Goal: Transaction & Acquisition: Obtain resource

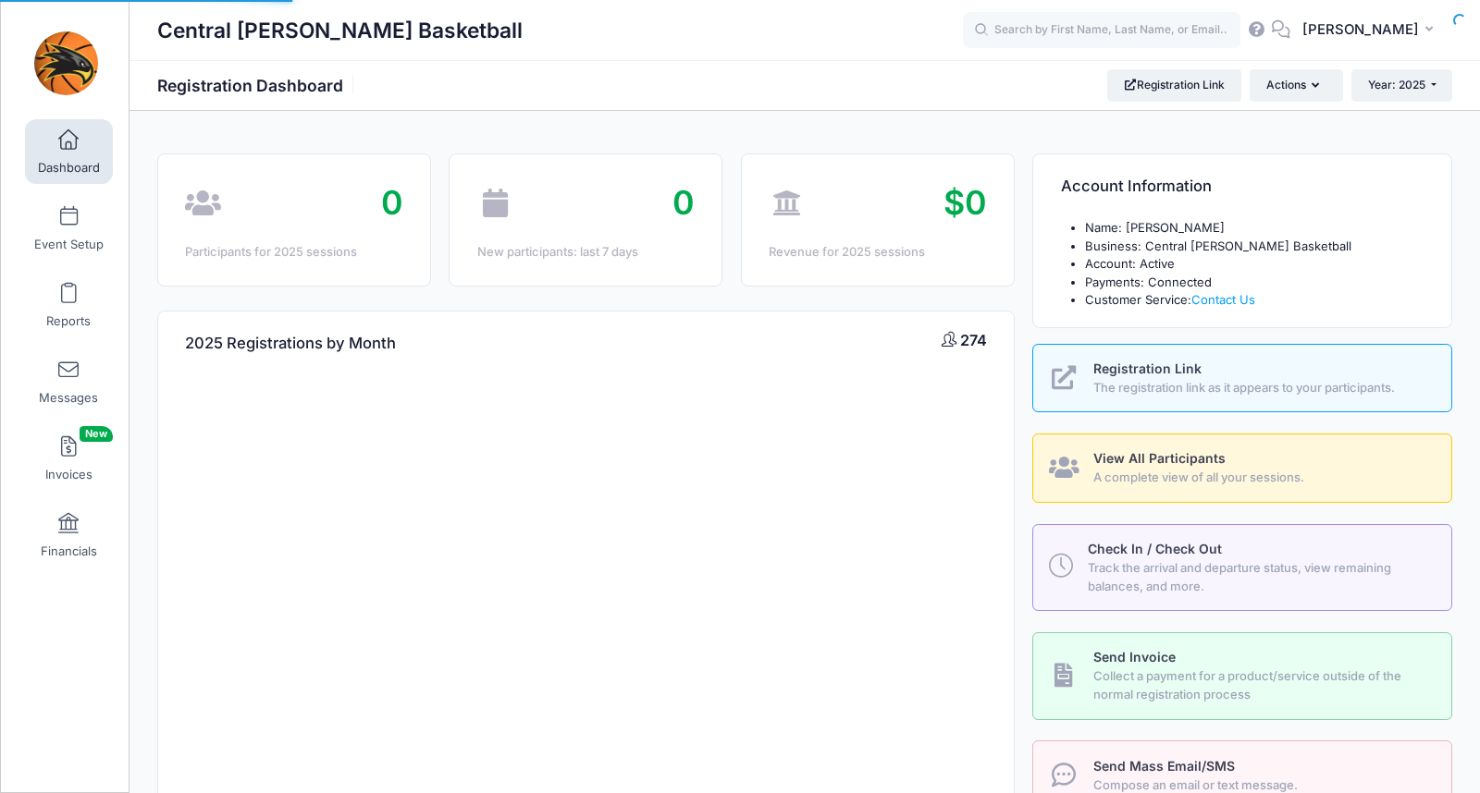
select select
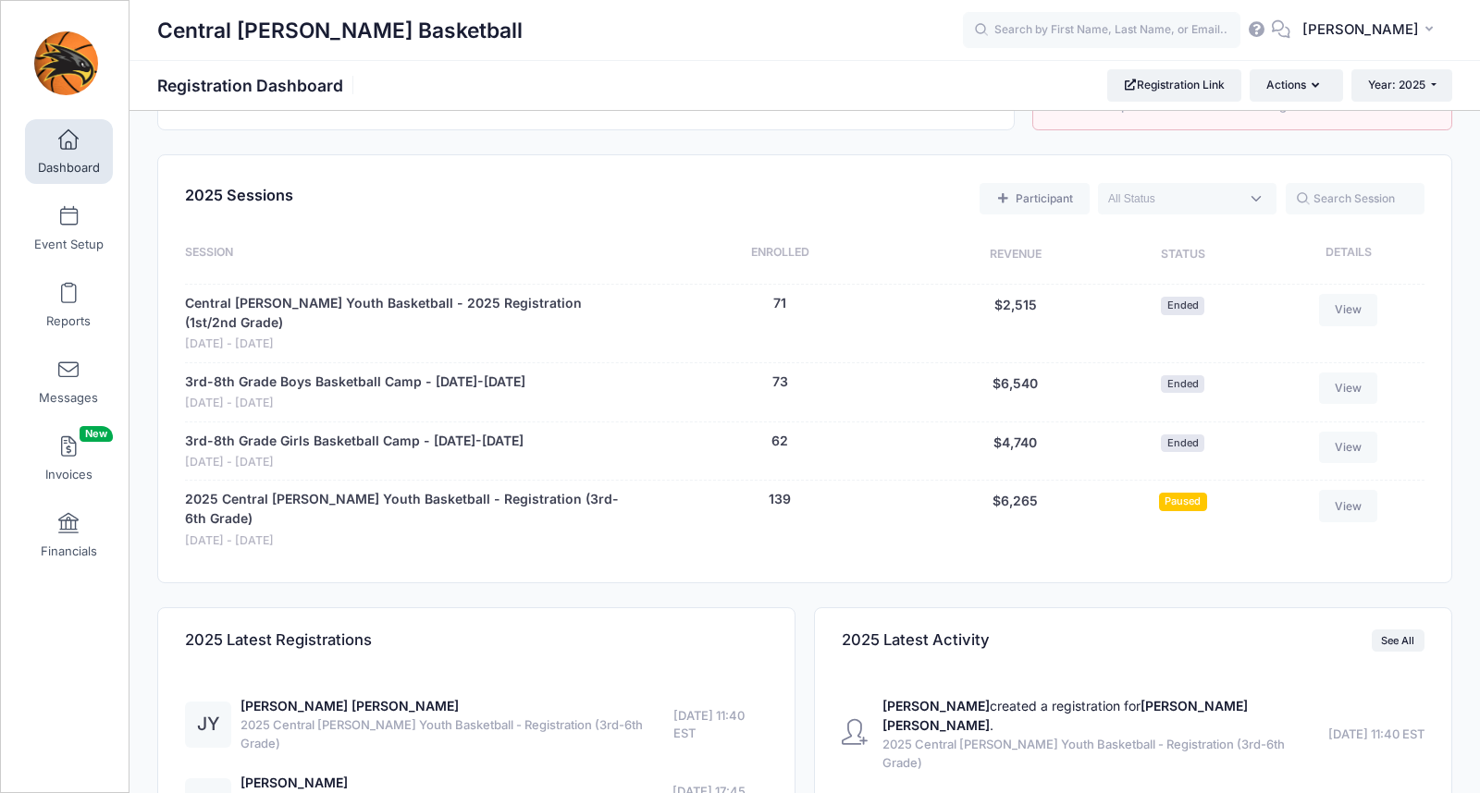
scroll to position [681, 0]
click at [351, 490] on link "2025 Central [PERSON_NAME] Youth Basketball - Registration (3rd-6th Grade)" at bounding box center [403, 509] width 437 height 39
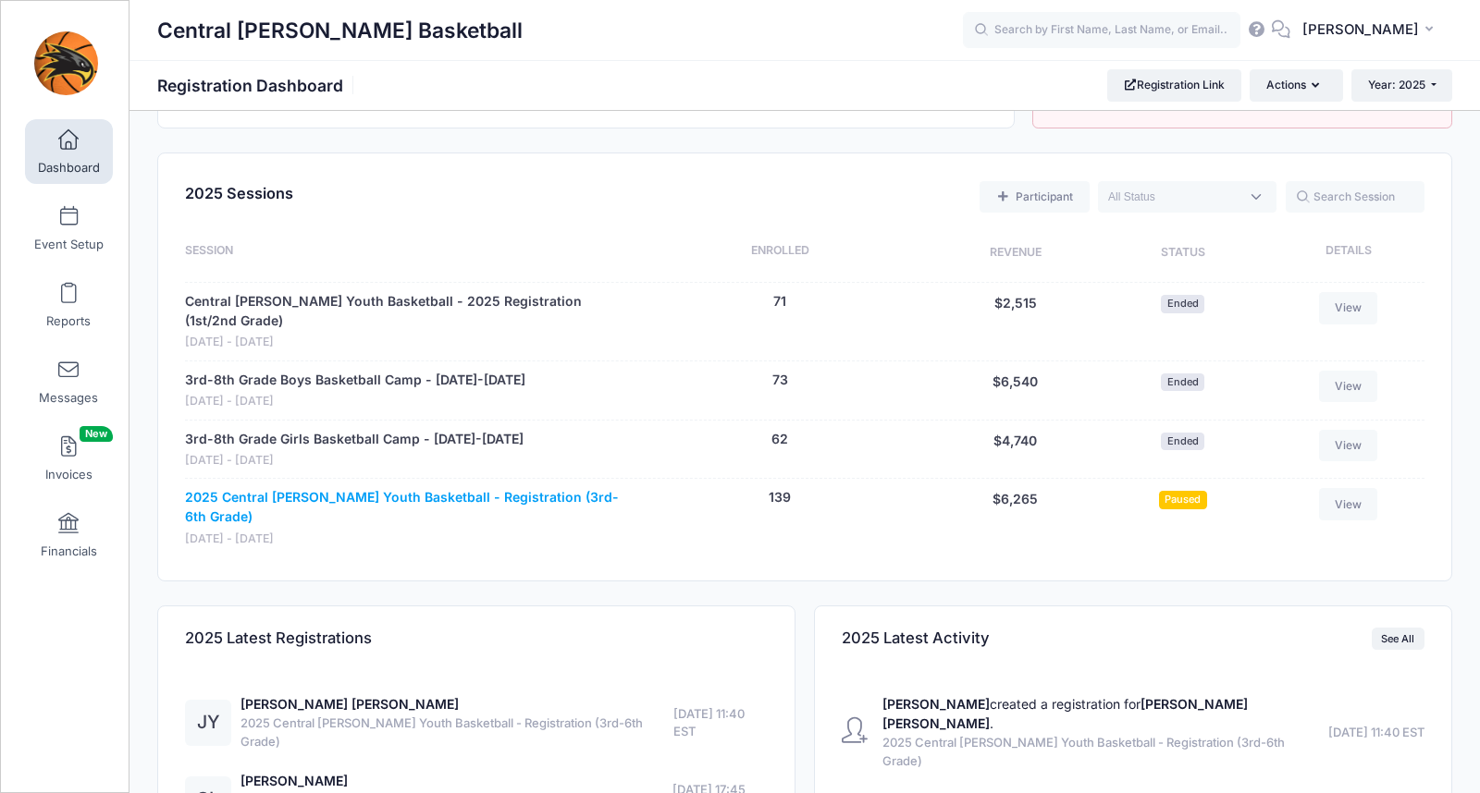
scroll to position [683, 0]
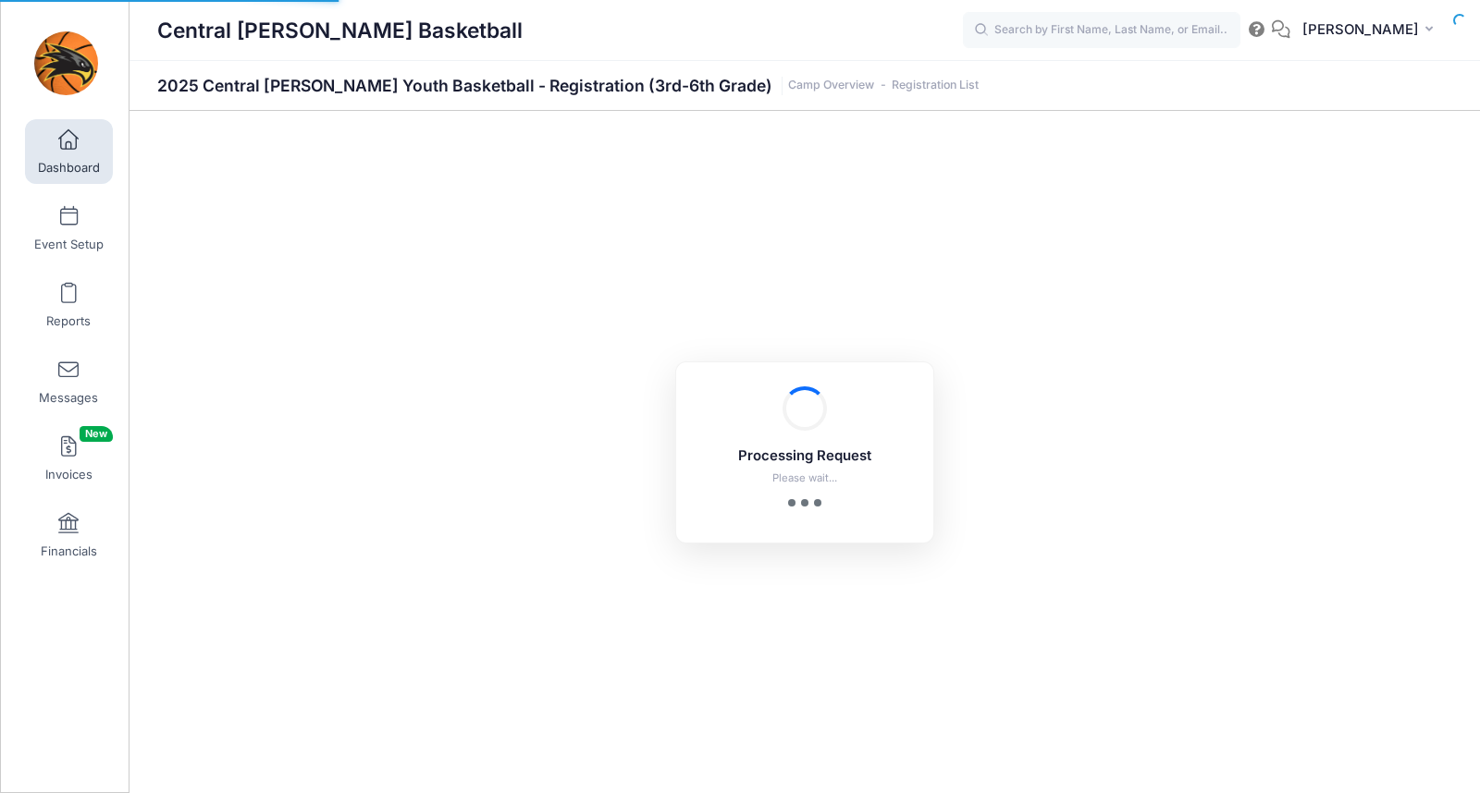
select select "10"
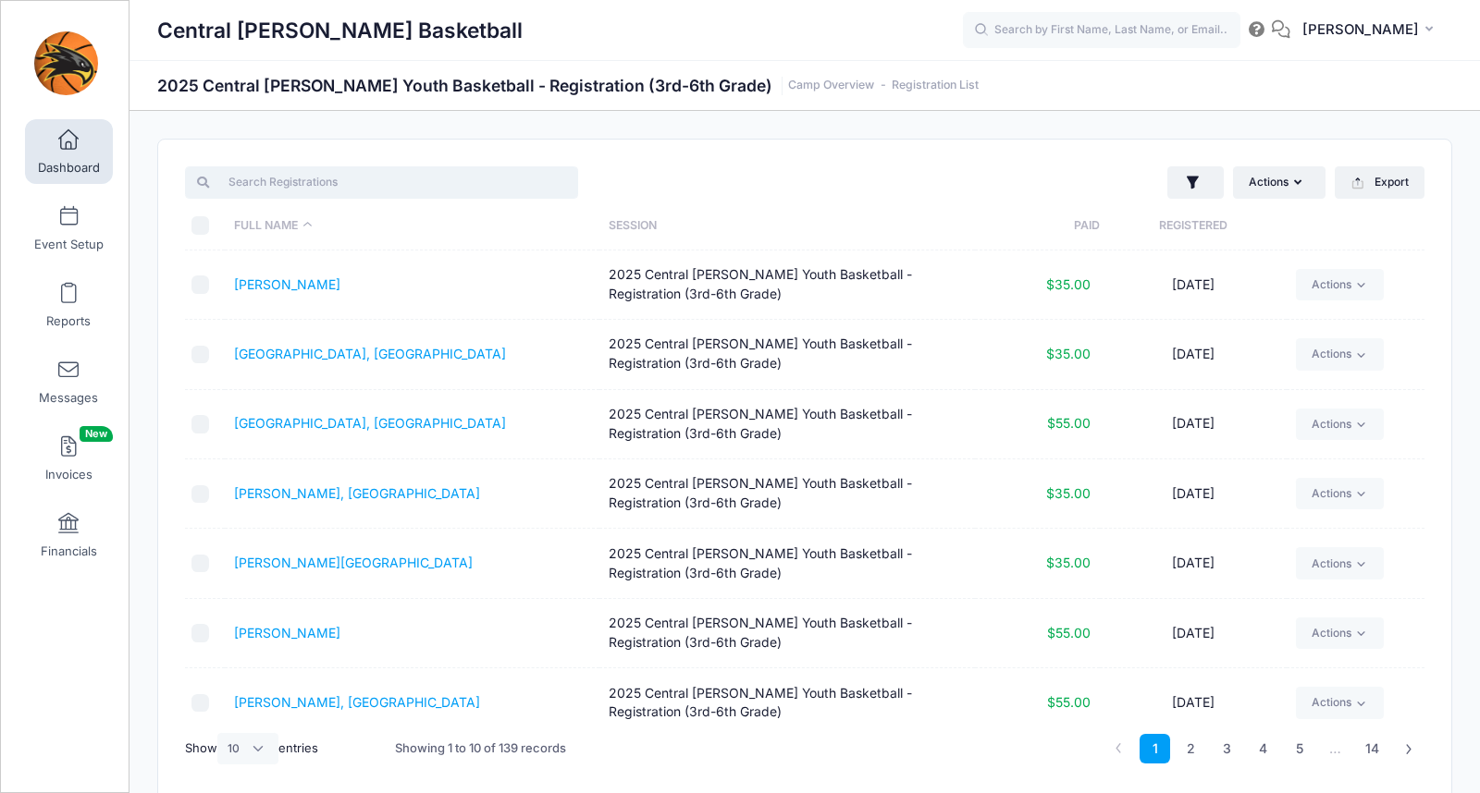
click at [294, 180] on input "search" at bounding box center [381, 181] width 393 height 31
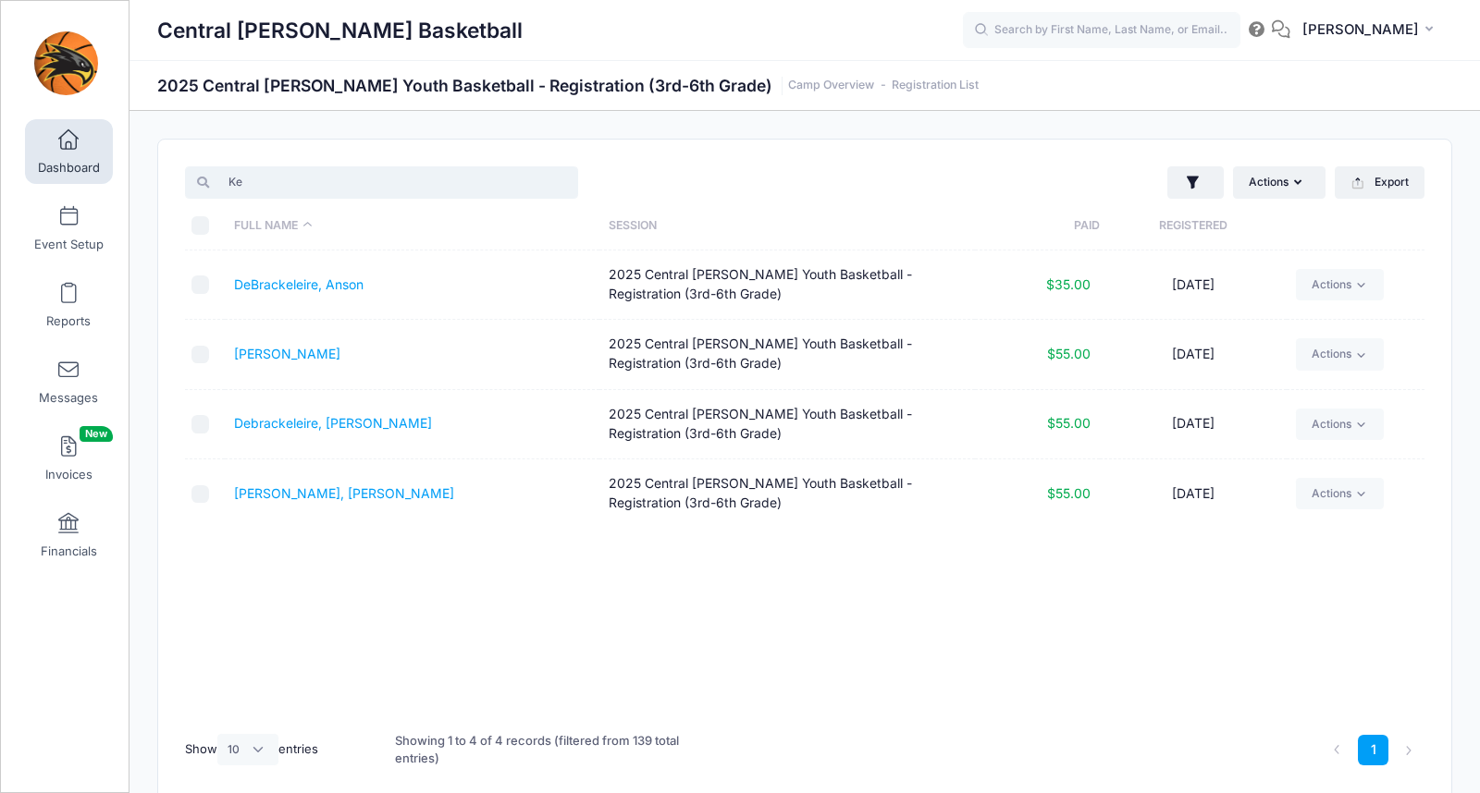
type input "K"
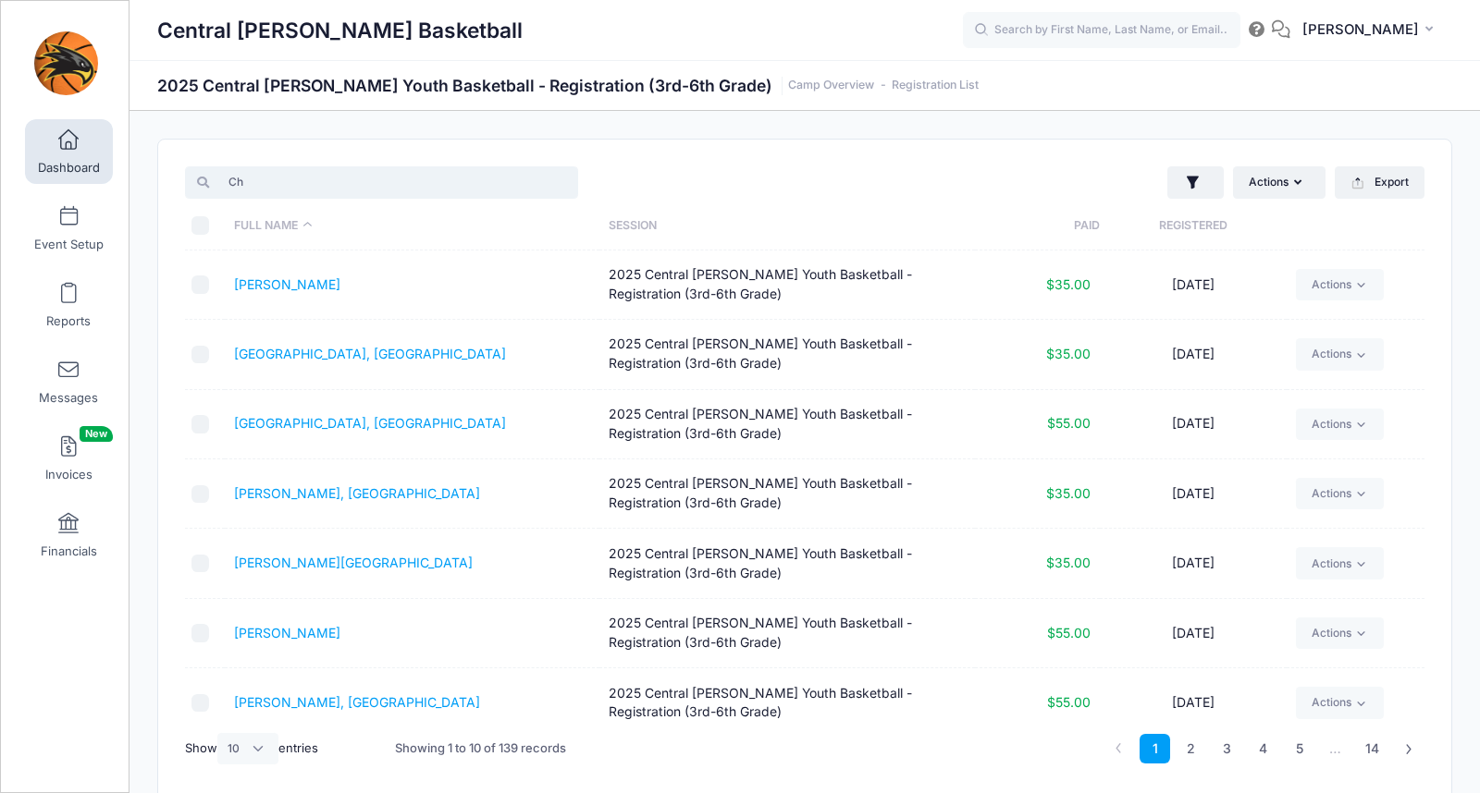
type input "C"
click at [244, 751] on select "All 10 25 50" at bounding box center [247, 748] width 61 height 31
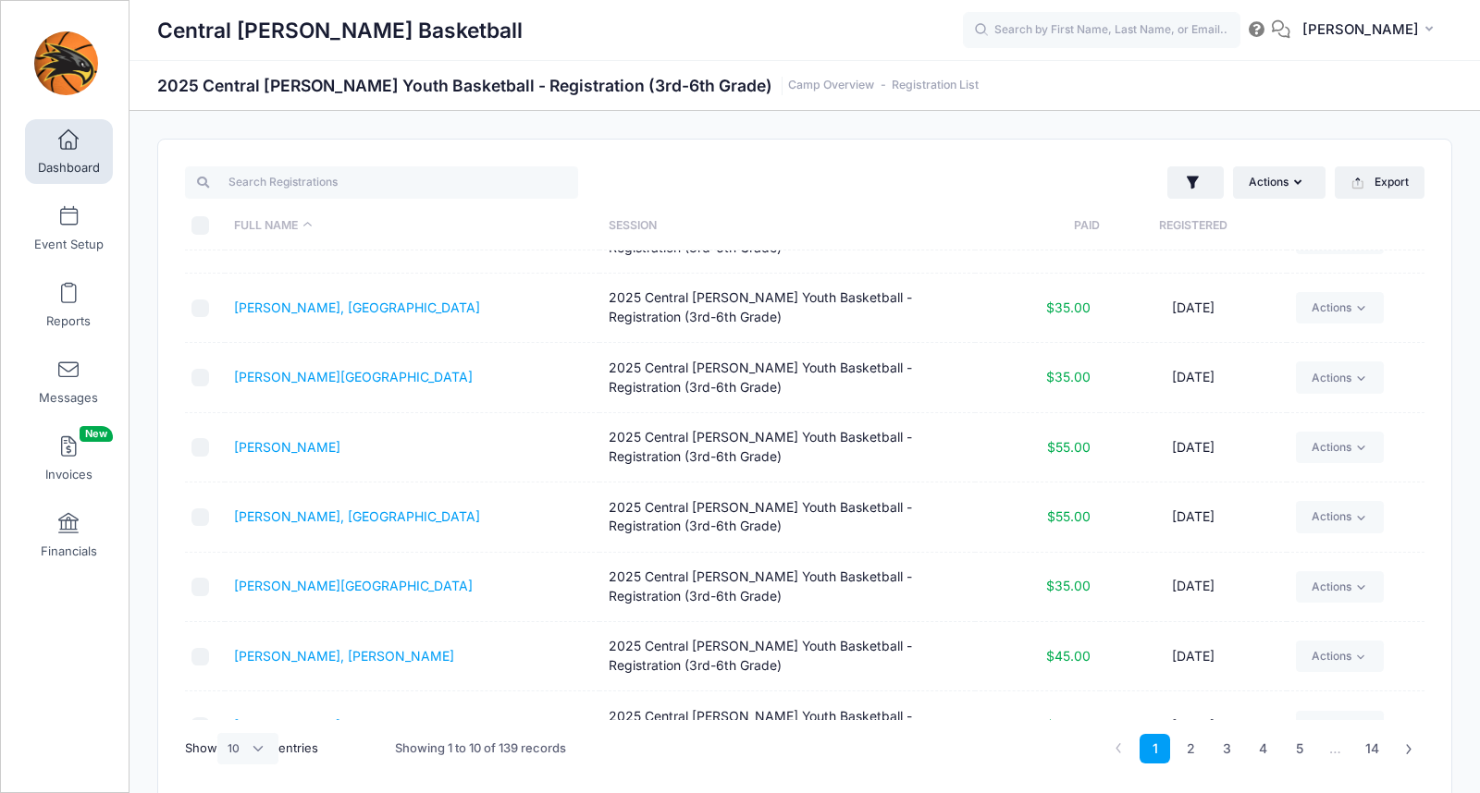
scroll to position [191, 0]
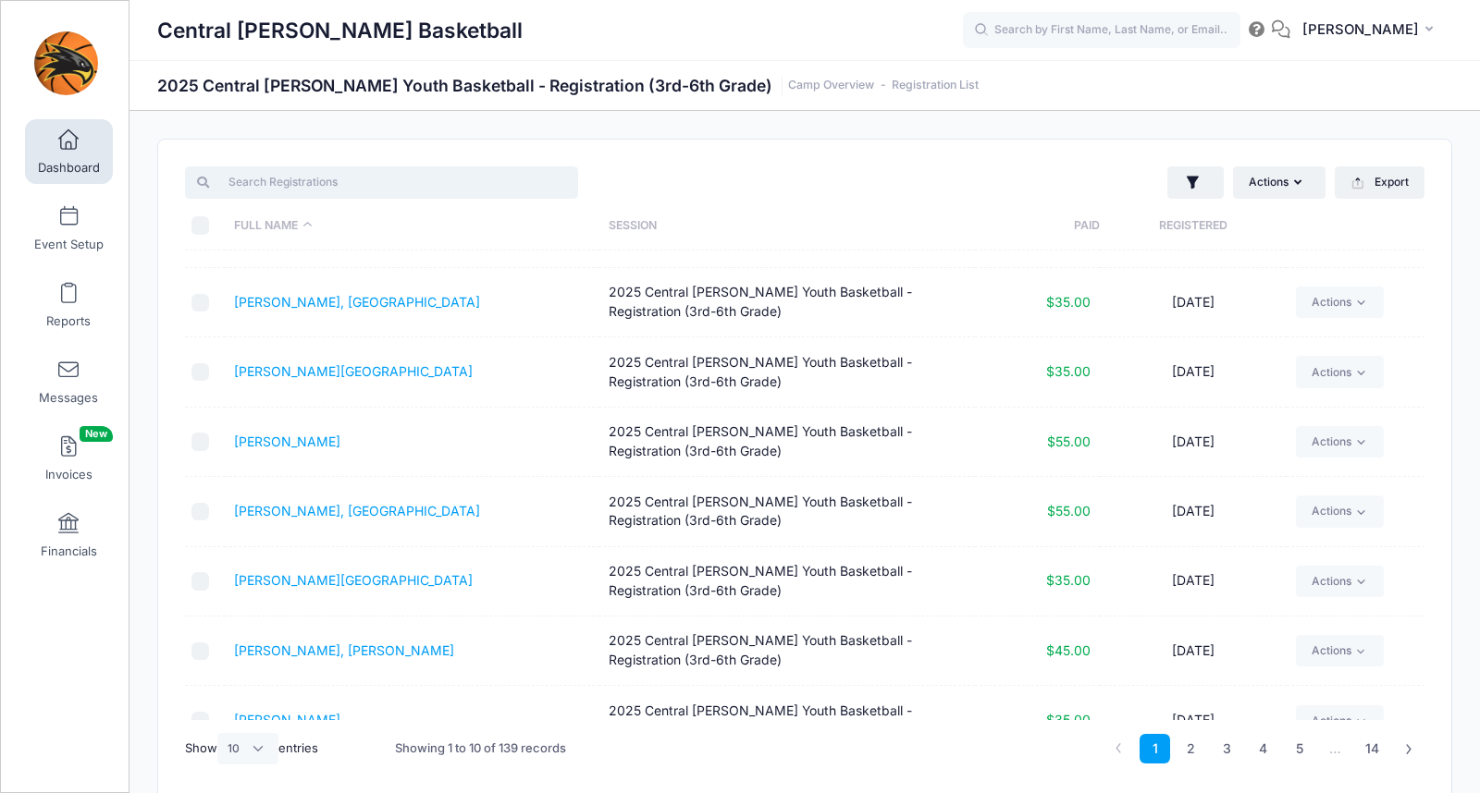
click at [246, 178] on input "search" at bounding box center [381, 181] width 393 height 31
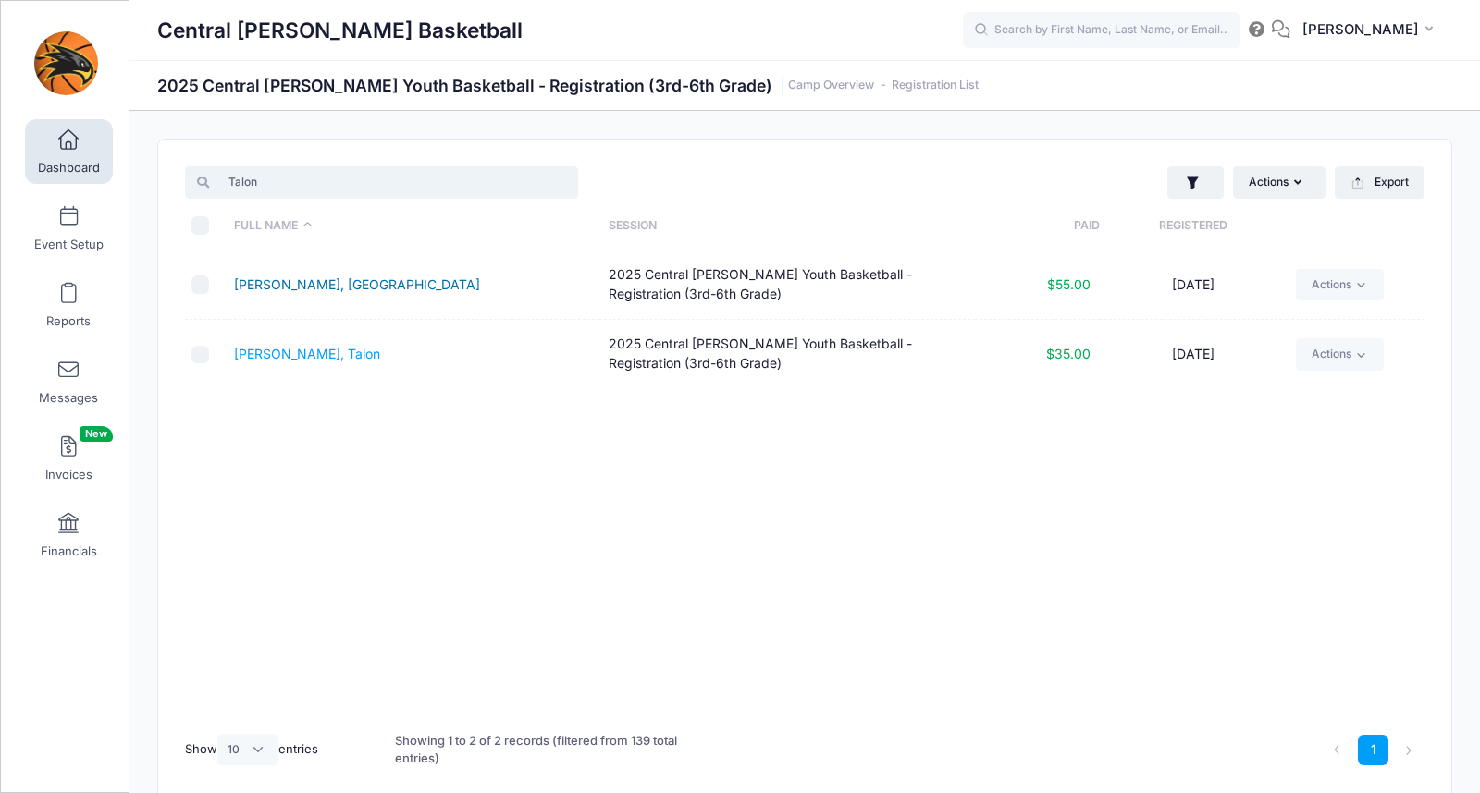
type input "Talon"
click at [264, 287] on link "Boudewyn, Talon" at bounding box center [357, 285] width 246 height 16
click at [494, 507] on div "Full Name Session Paid Registered Boudewyn, Talon 2025 Central Lee Youth Basket…" at bounding box center [804, 486] width 1239 height 470
click at [68, 151] on link "Dashboard" at bounding box center [69, 151] width 88 height 65
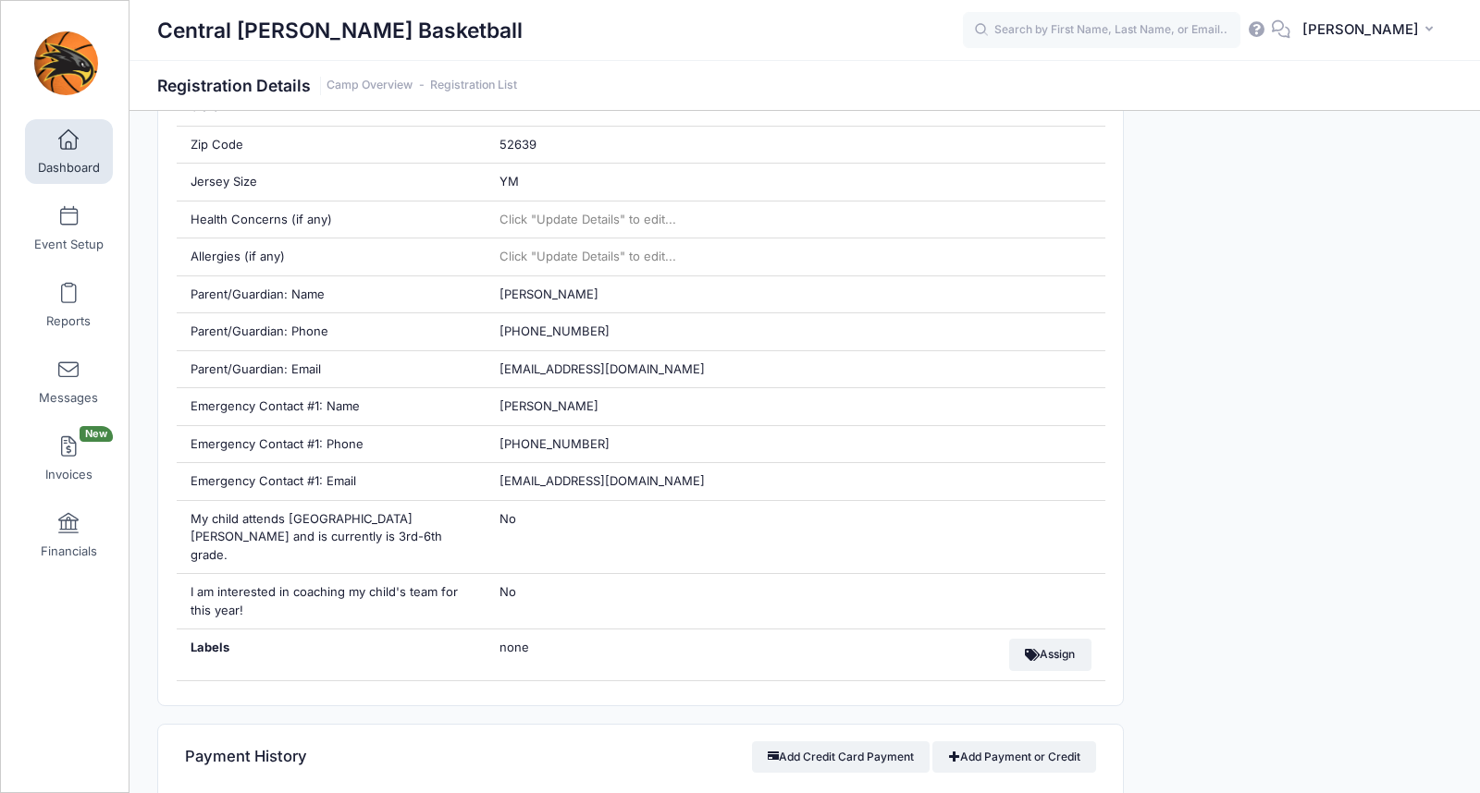
scroll to position [728, 0]
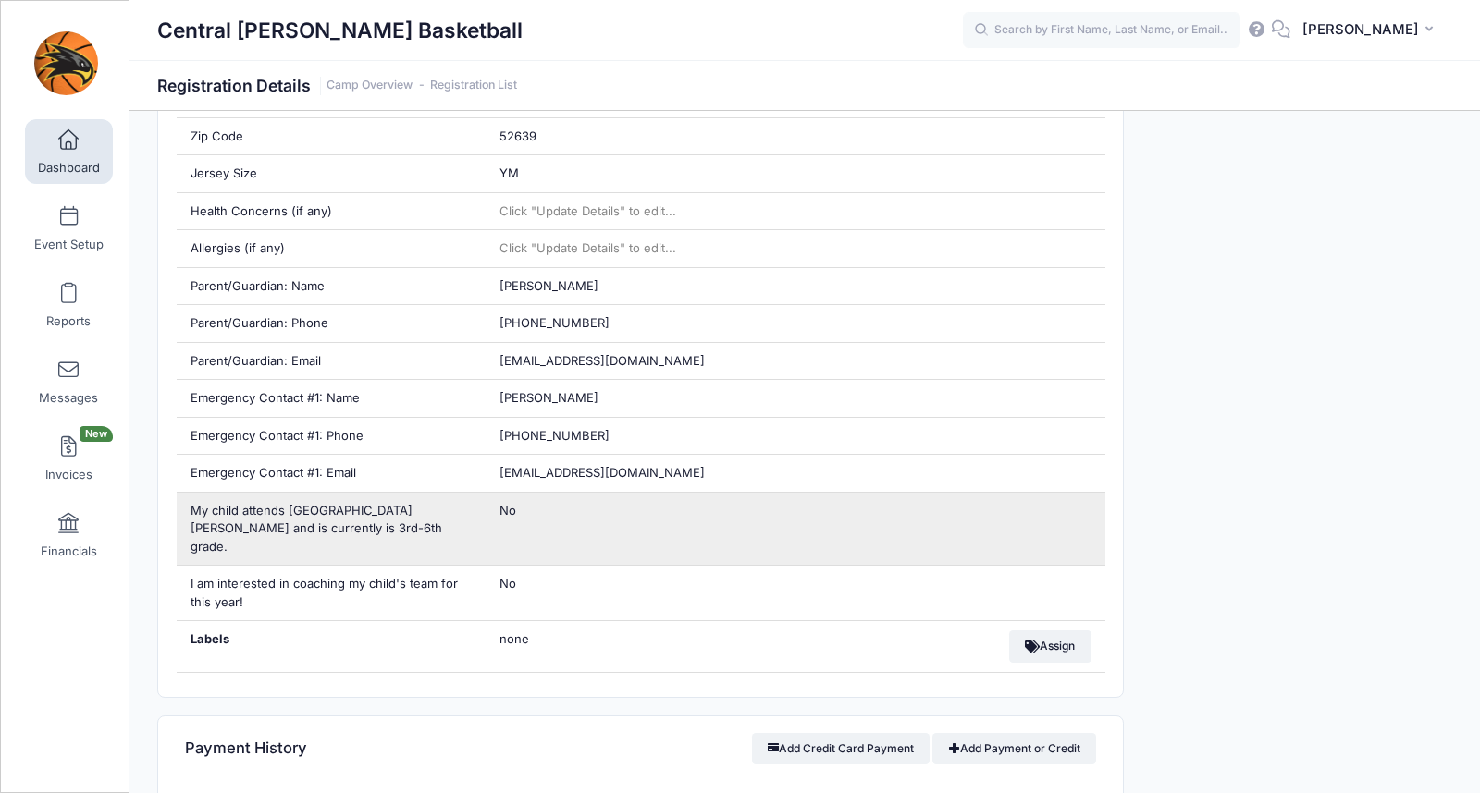
click at [536, 530] on div "No" at bounding box center [795, 529] width 619 height 73
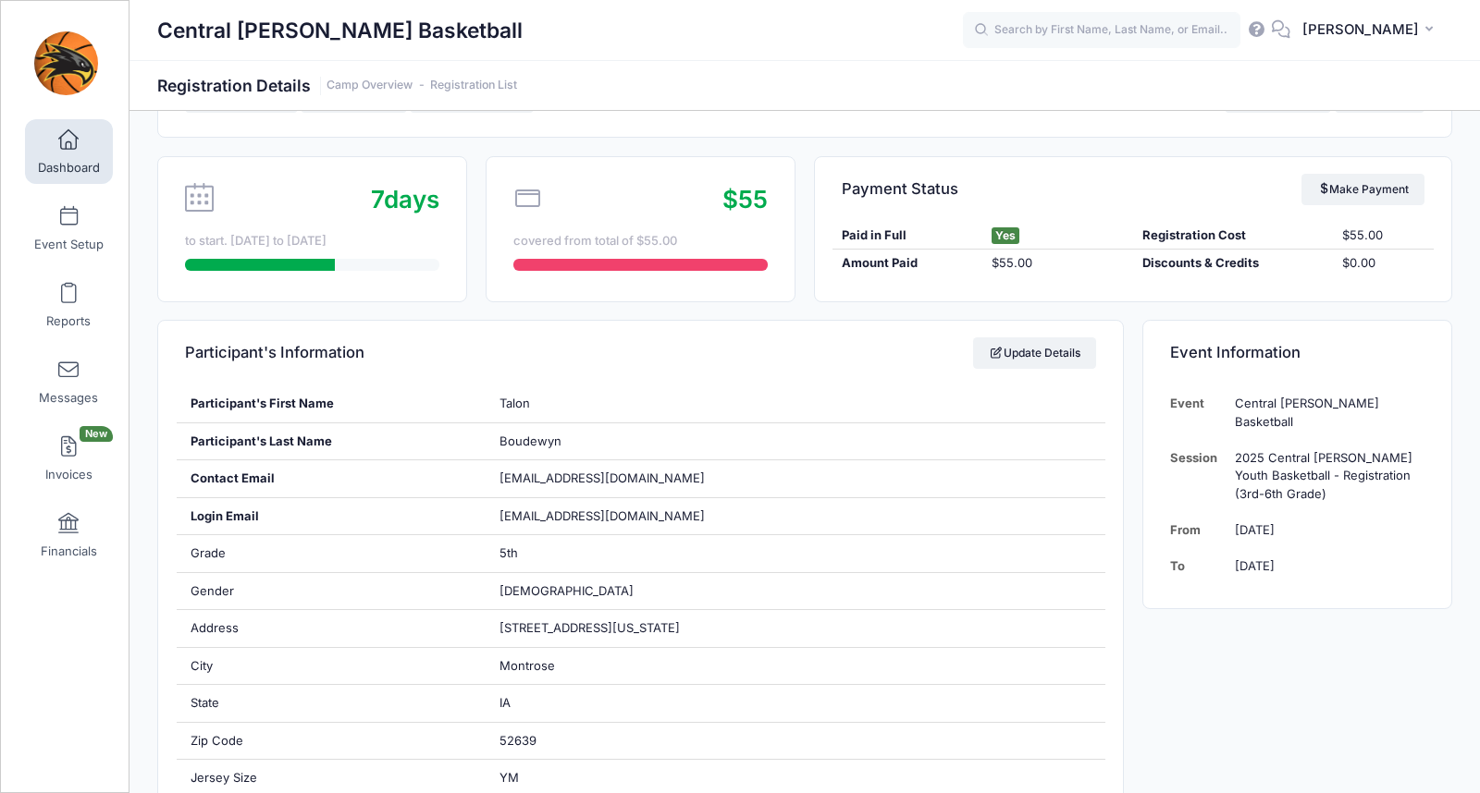
scroll to position [0, 0]
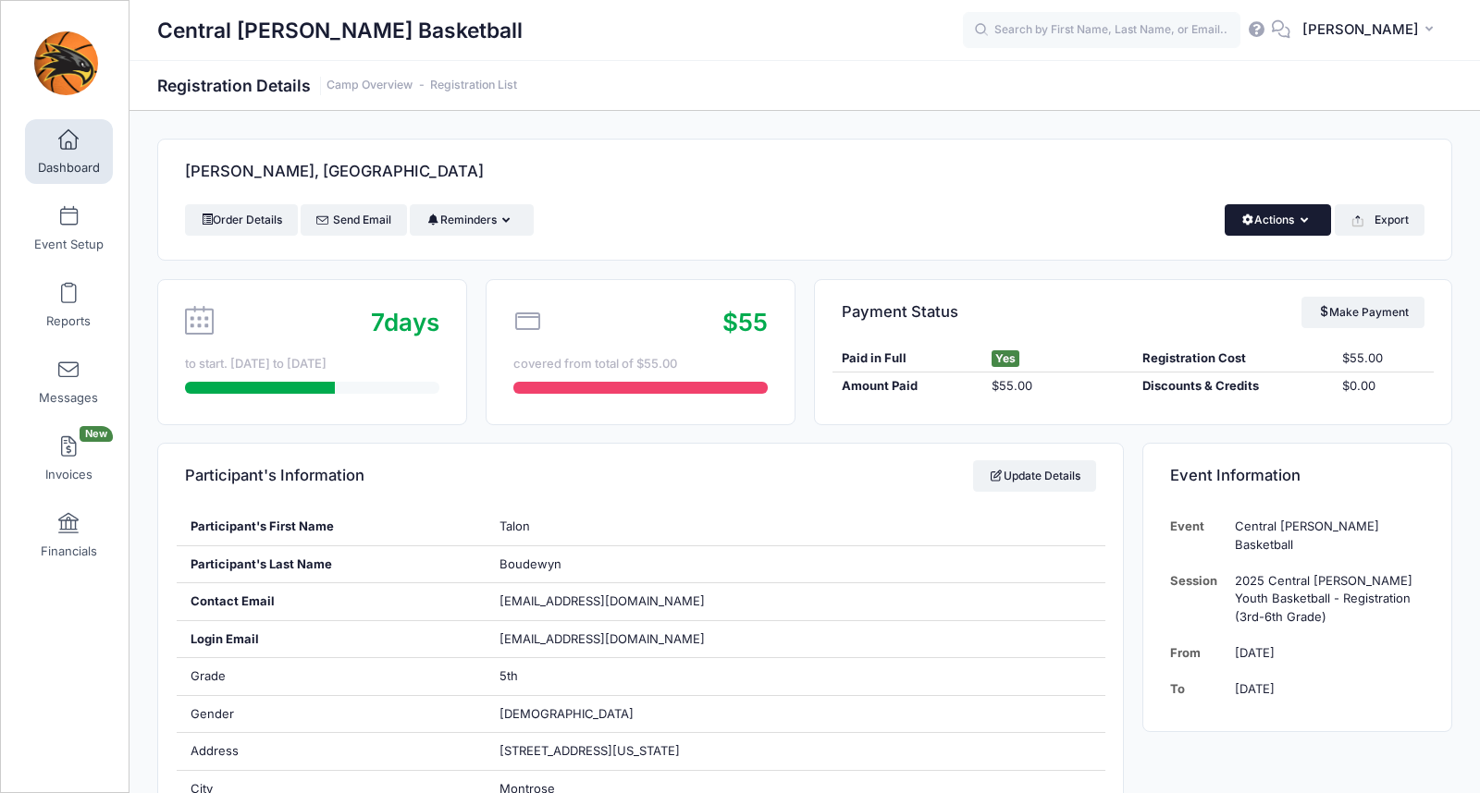
click at [1310, 217] on button "Actions" at bounding box center [1277, 219] width 106 height 31
click at [906, 198] on div "Boudewyn, Talon" at bounding box center [804, 172] width 1293 height 65
click at [68, 147] on span at bounding box center [68, 140] width 0 height 20
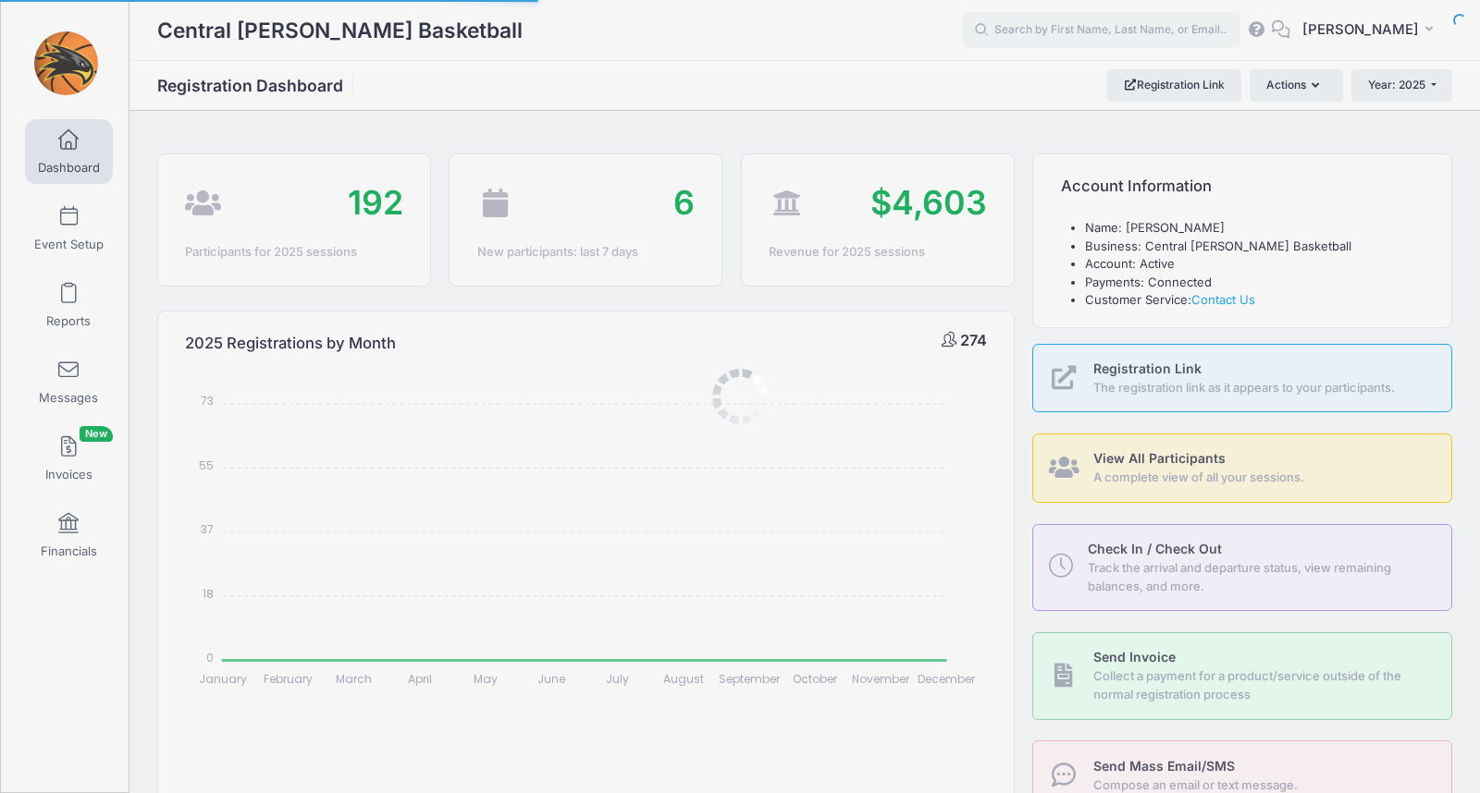
select select
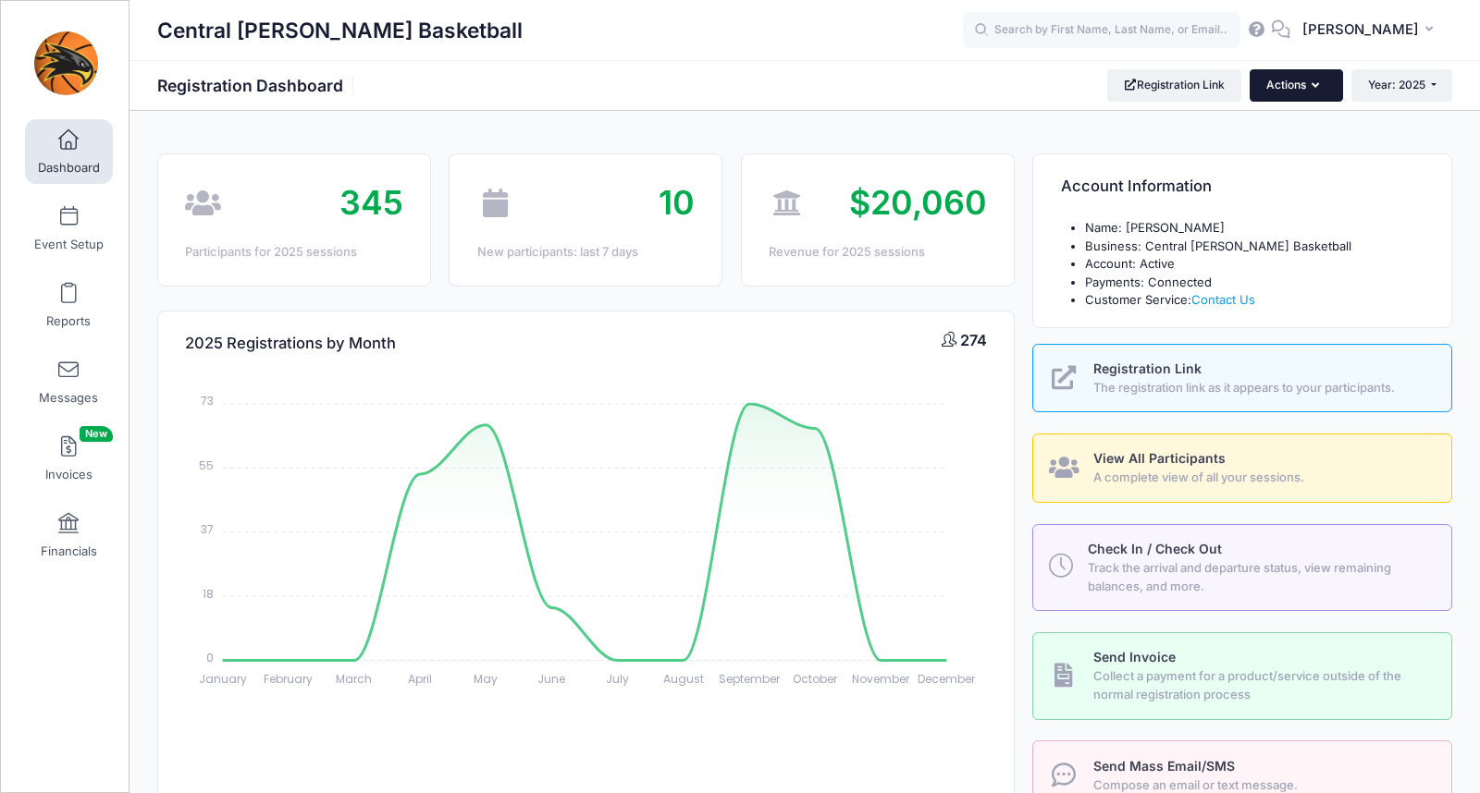
click at [1293, 83] on button "Actions" at bounding box center [1295, 84] width 92 height 31
click at [62, 231] on link "Event Setup" at bounding box center [69, 228] width 88 height 65
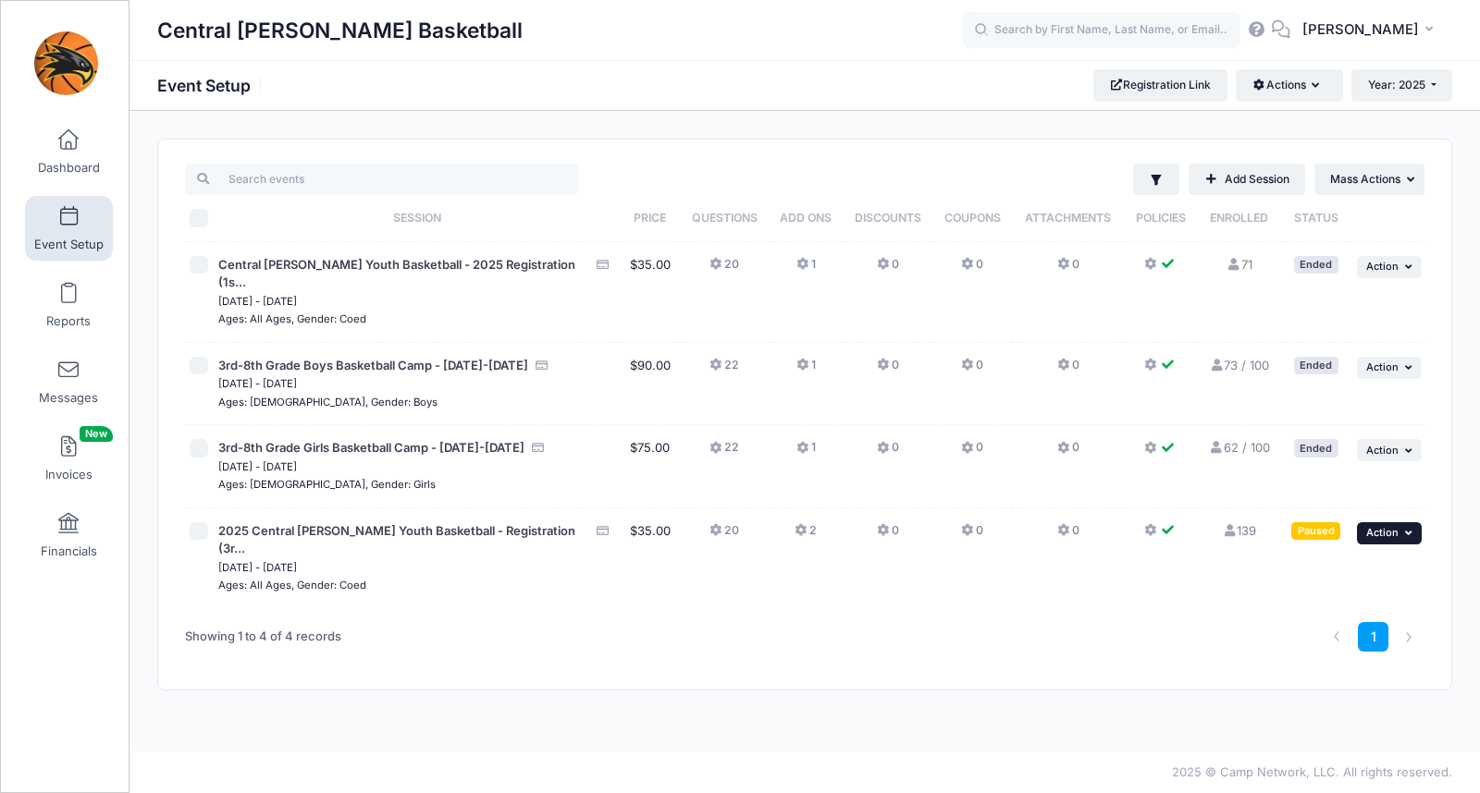
click at [1391, 526] on span "Action" at bounding box center [1382, 532] width 32 height 13
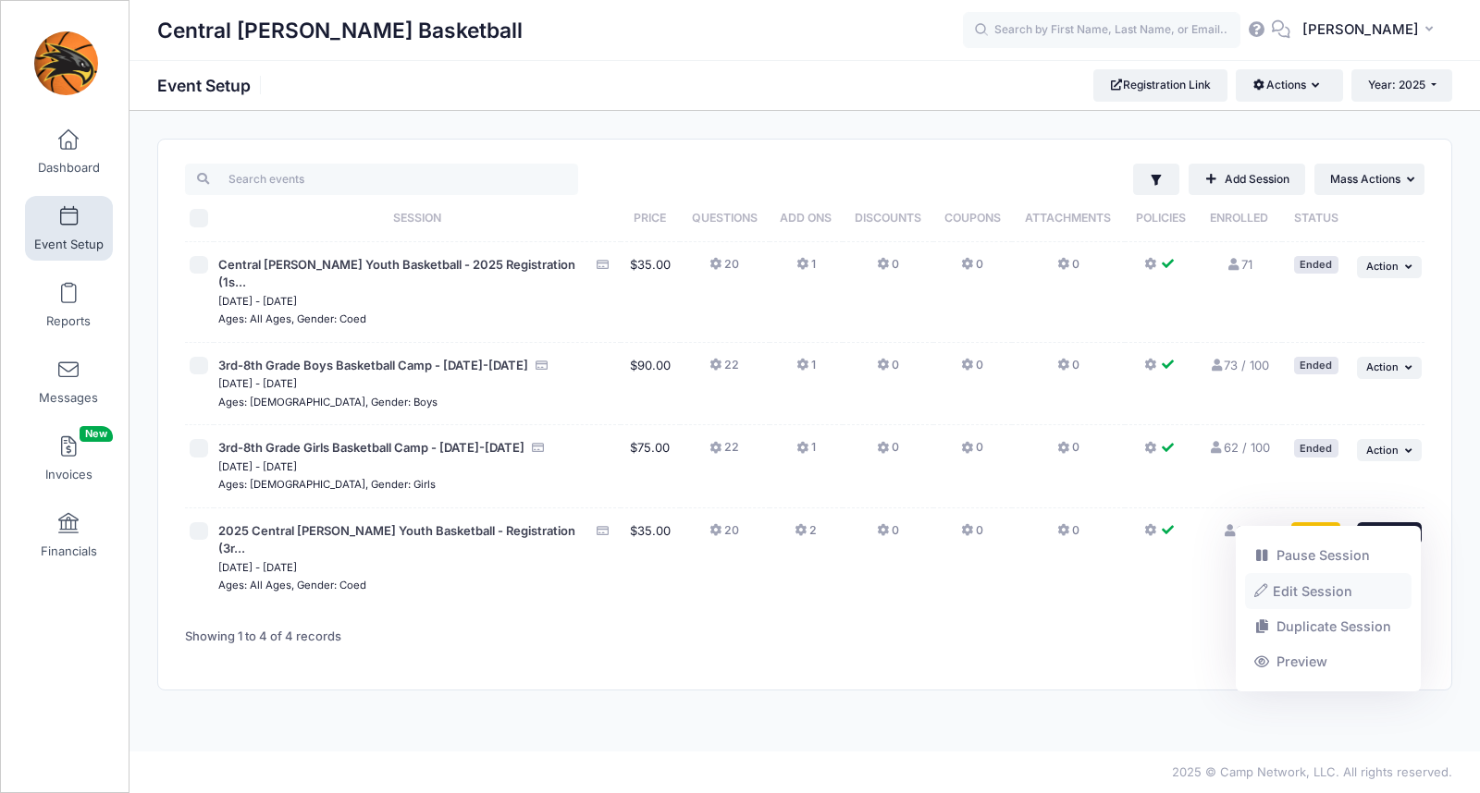
click at [1318, 587] on link "Edit Session" at bounding box center [1328, 590] width 167 height 35
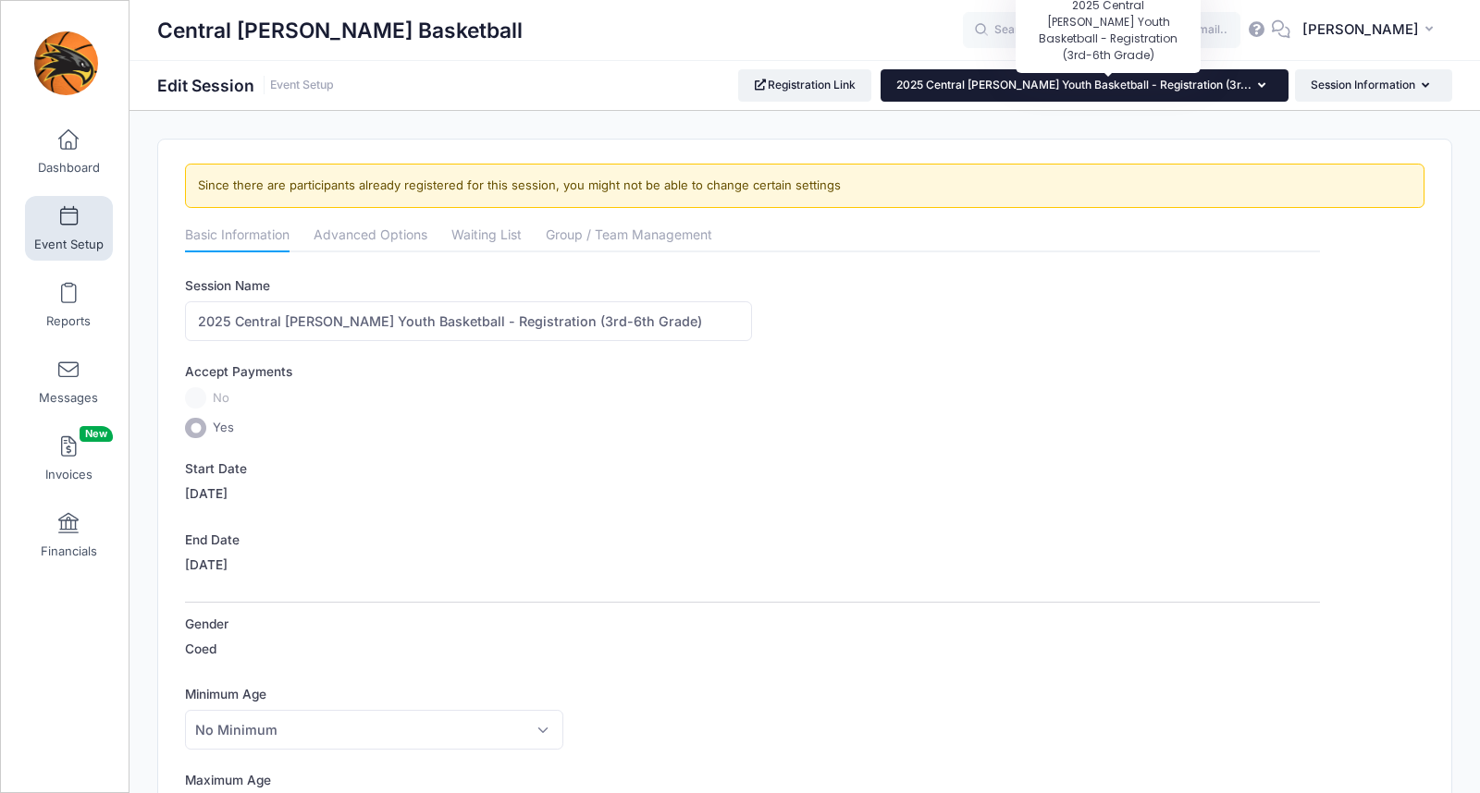
click at [1039, 86] on span "2025 Central [PERSON_NAME] Youth Basketball - Registration (3r..." at bounding box center [1073, 85] width 355 height 14
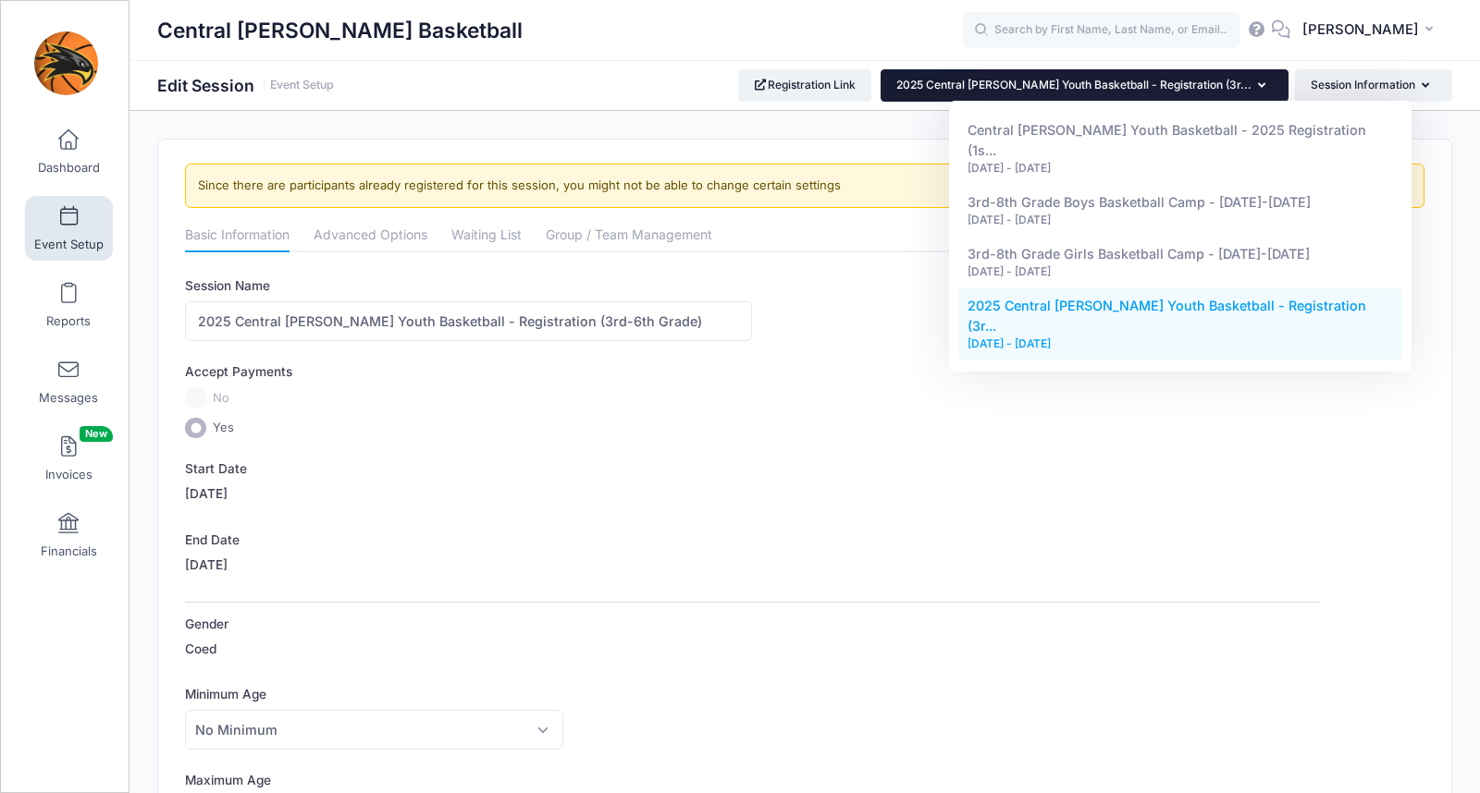
click at [739, 407] on label "No" at bounding box center [752, 397] width 1134 height 21
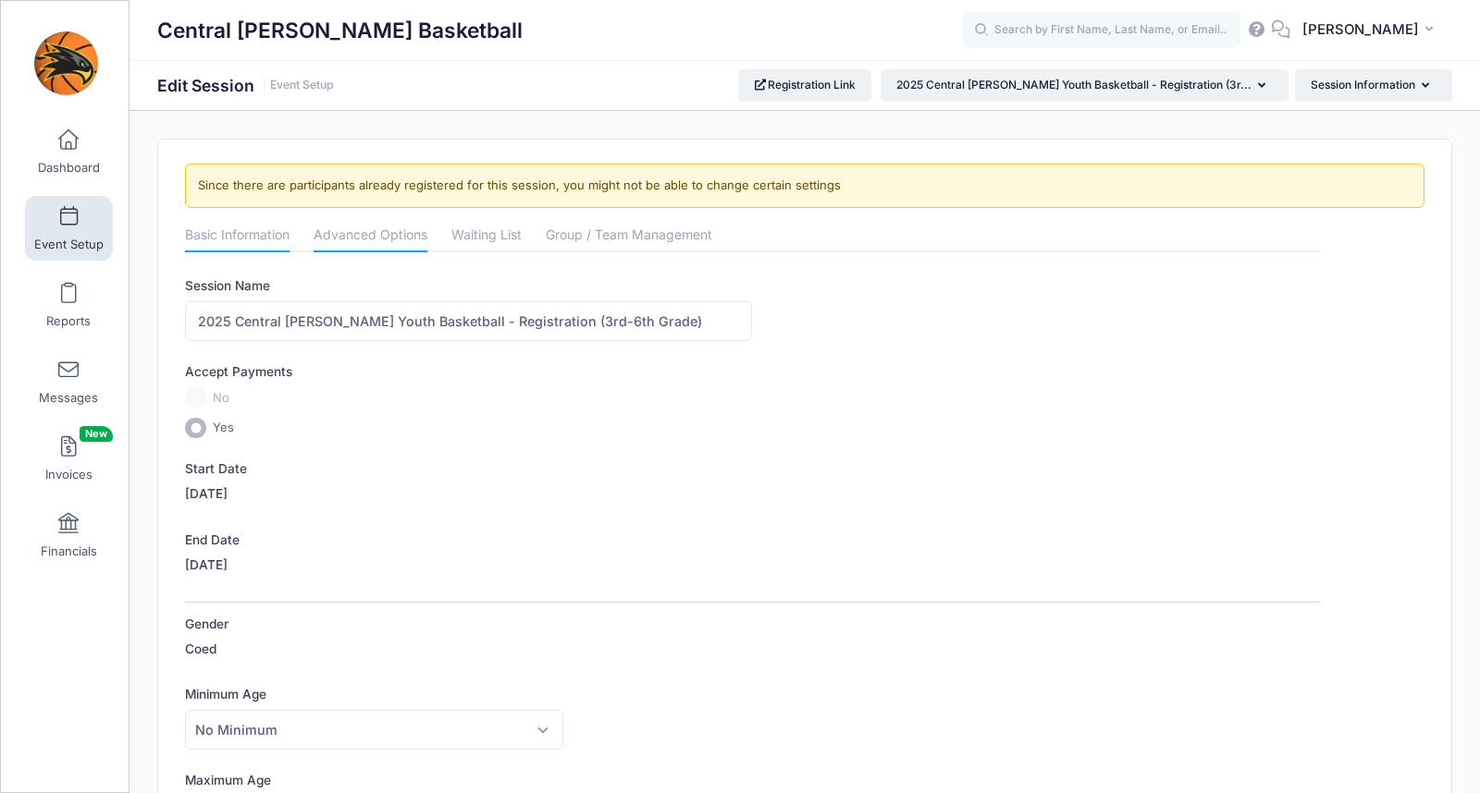
click at [364, 237] on link "Advanced Options" at bounding box center [371, 236] width 114 height 33
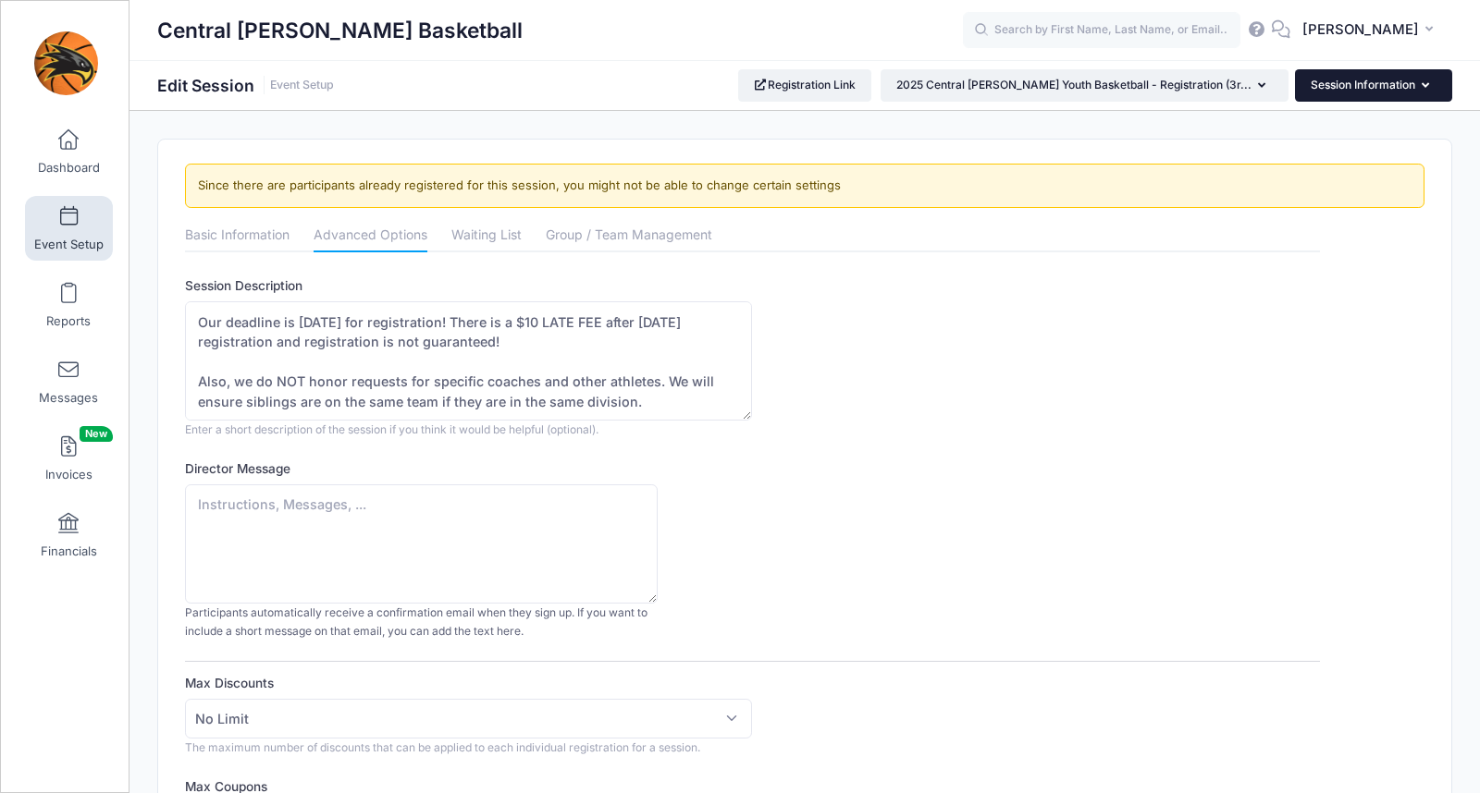
click at [1365, 78] on button "Session Information" at bounding box center [1373, 84] width 157 height 31
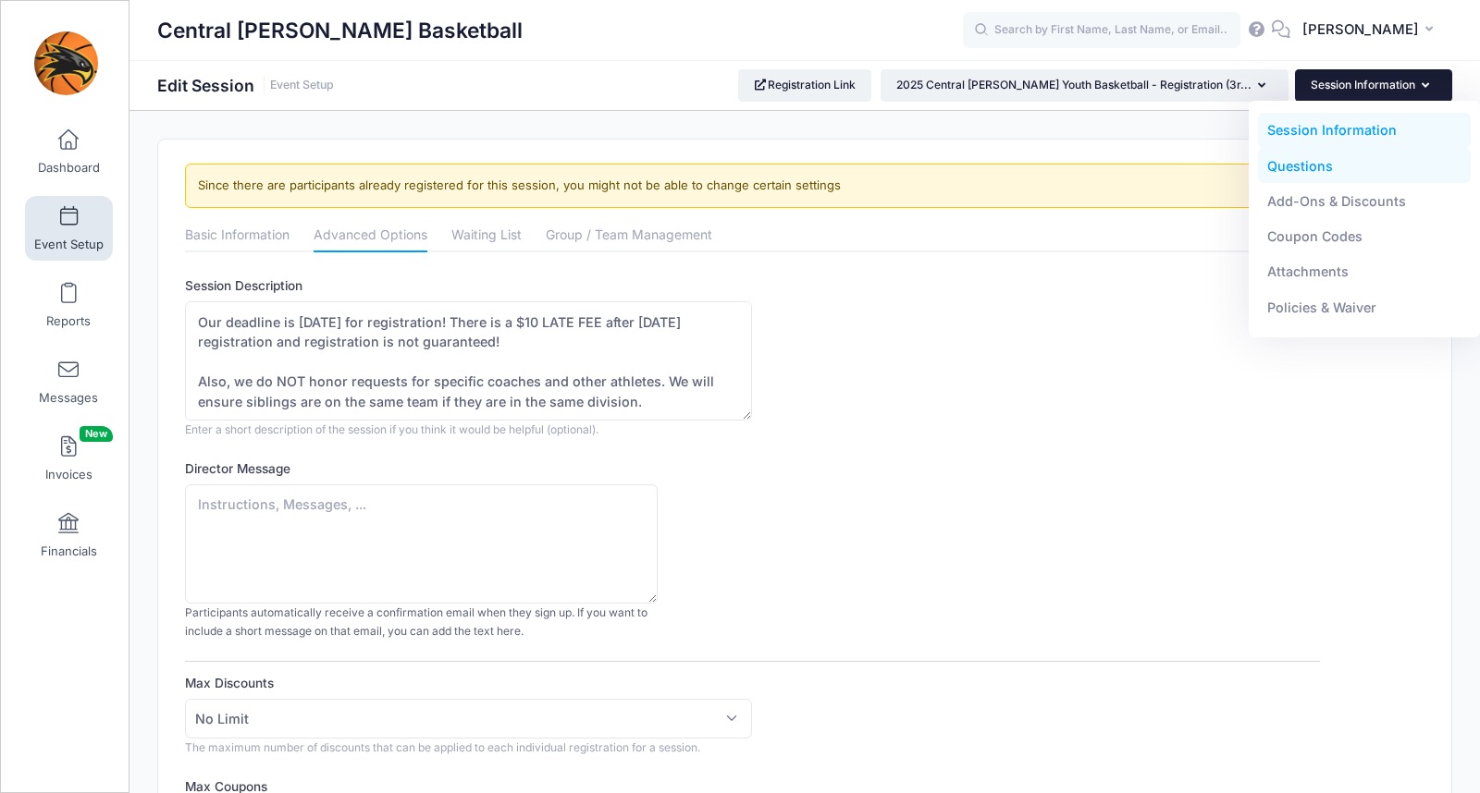
click at [1307, 173] on link "Questions" at bounding box center [1365, 165] width 214 height 35
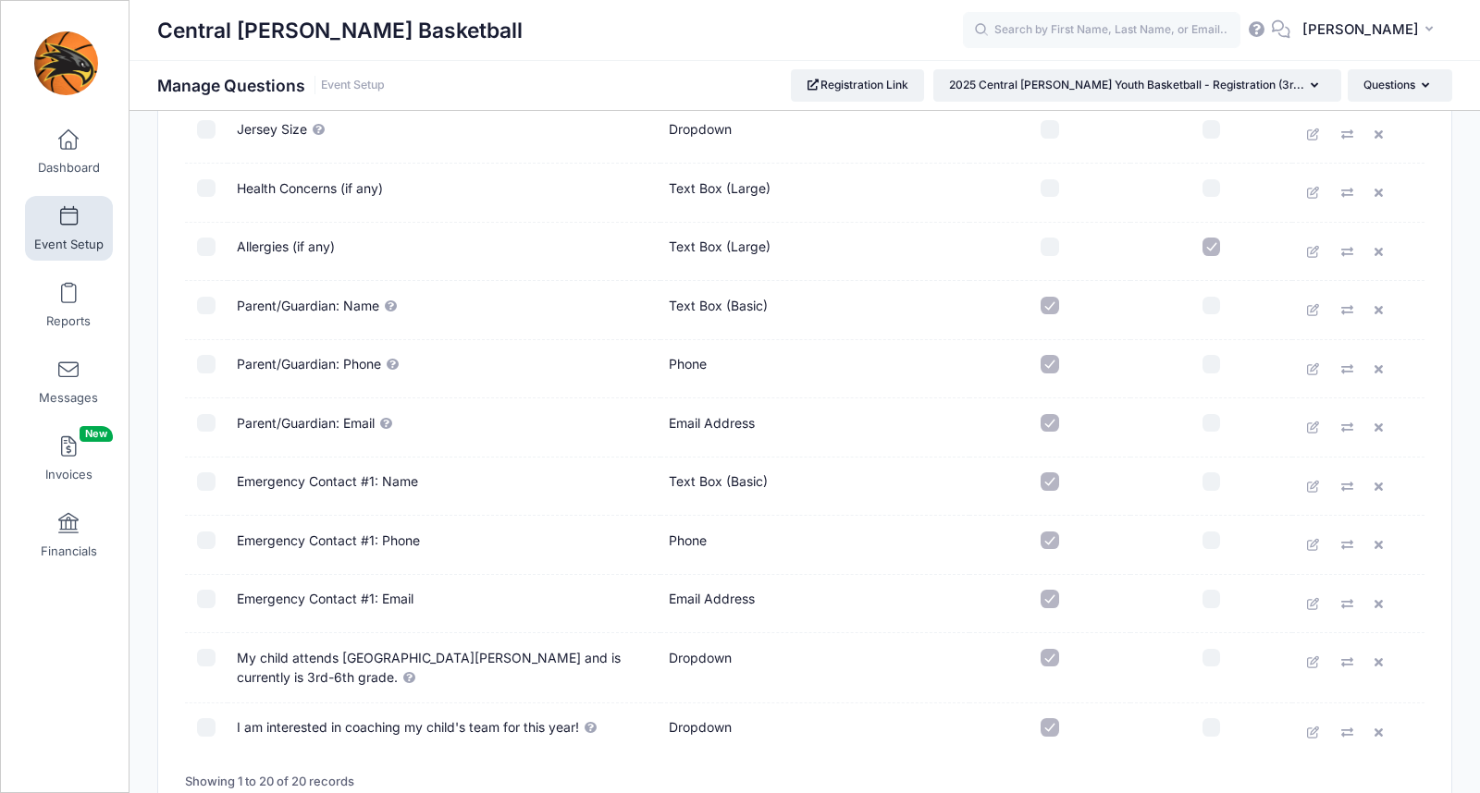
scroll to position [856, 0]
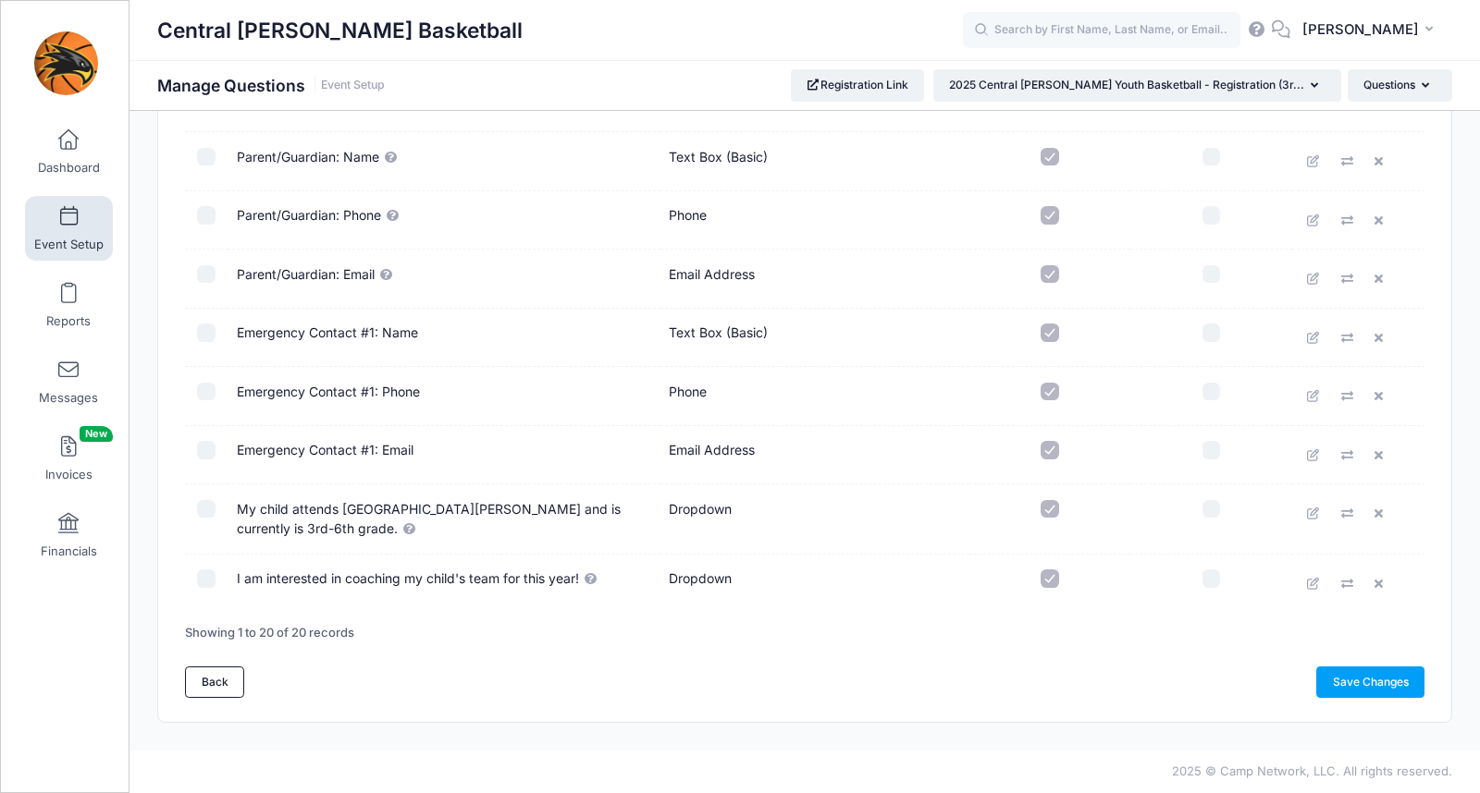
click at [417, 485] on td "My child attends [GEOGRAPHIC_DATA][PERSON_NAME] and is currently is 3rd-6th gra…" at bounding box center [444, 519] width 433 height 69
click at [1307, 516] on icon at bounding box center [1314, 514] width 15 height 12
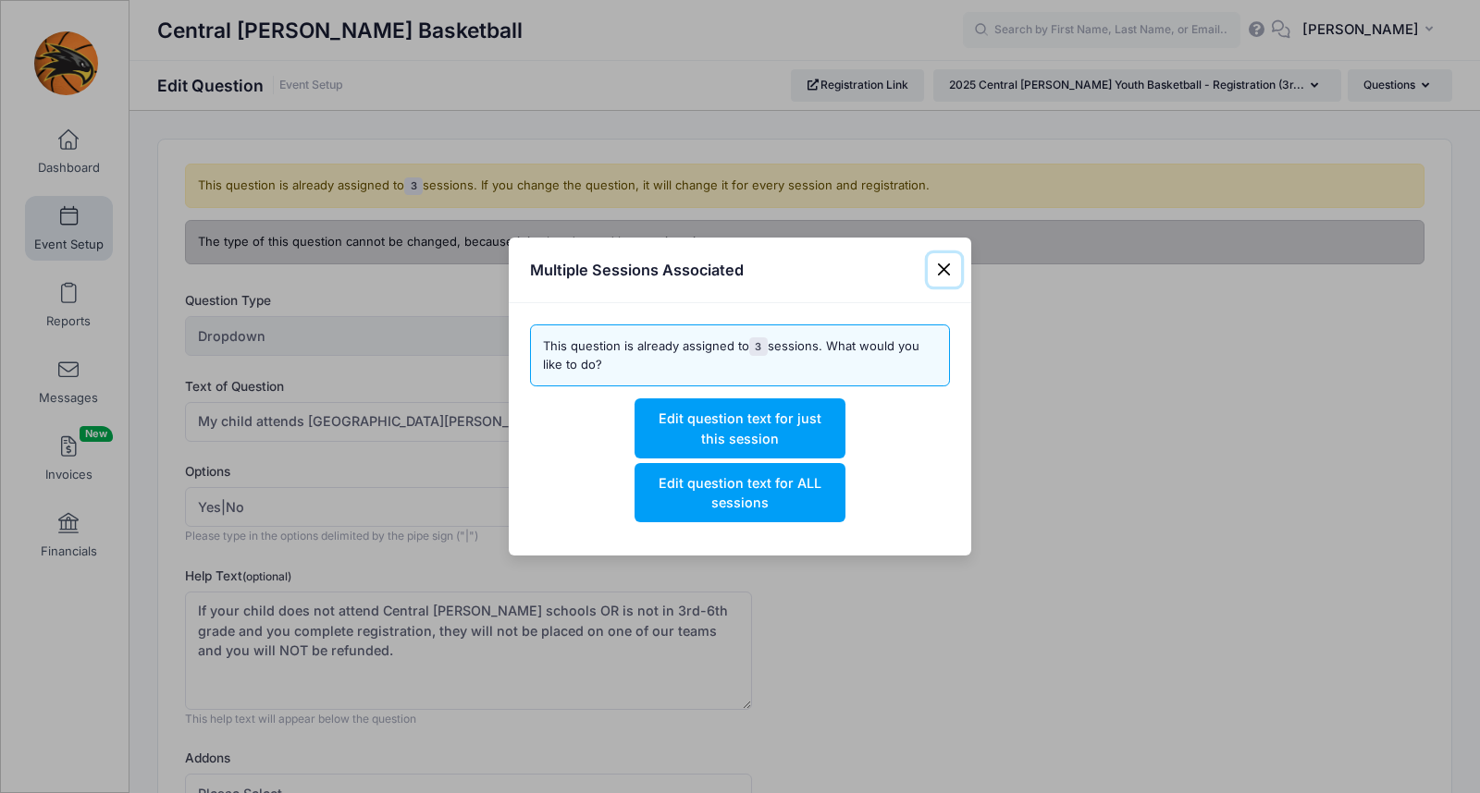
click at [940, 266] on button "Close" at bounding box center [944, 269] width 33 height 33
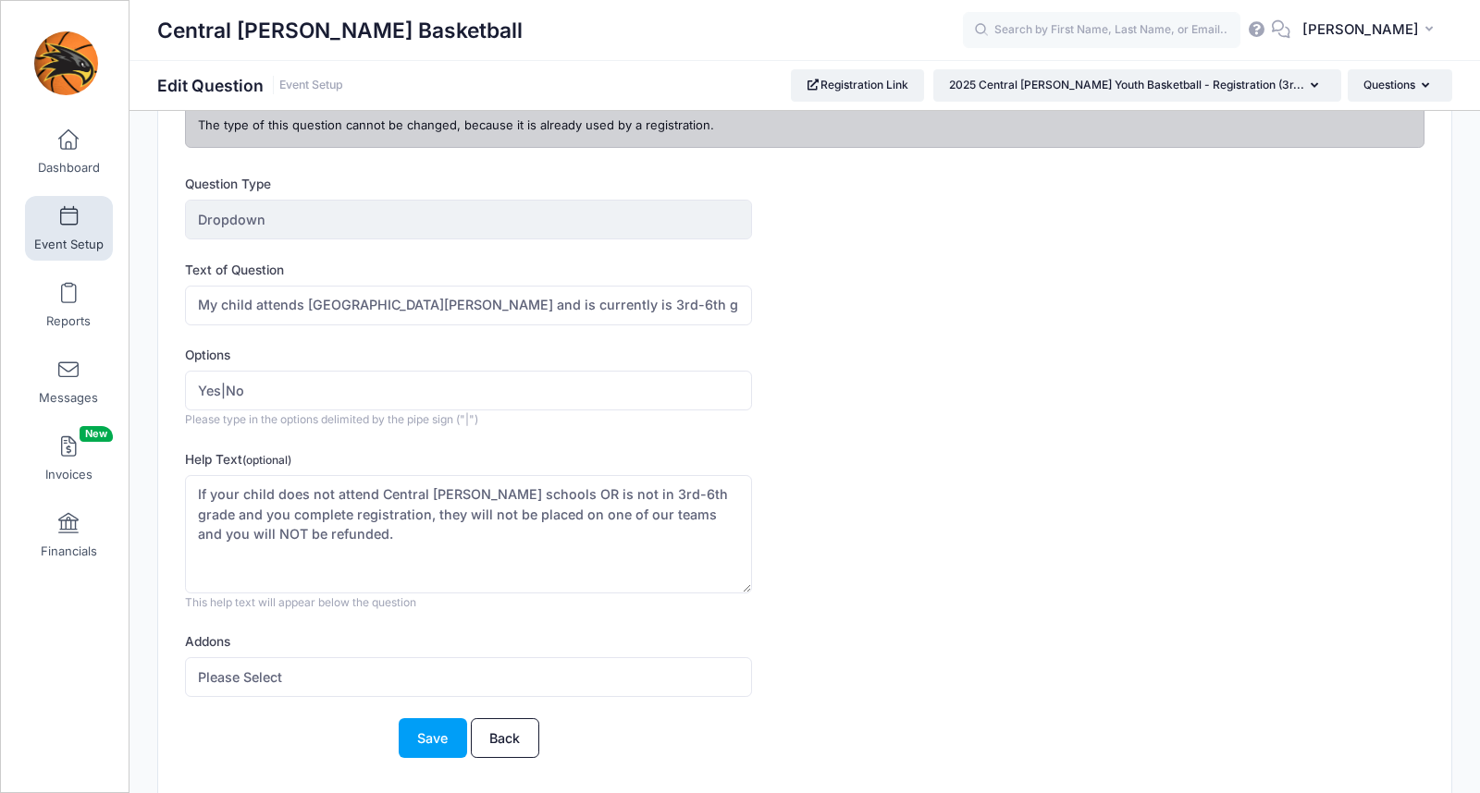
scroll to position [113, 0]
drag, startPoint x: 239, startPoint y: 535, endPoint x: 173, endPoint y: 492, distance: 78.2
click at [173, 492] on div "This question is already assigned to 3 sessions. If you change the question, it…" at bounding box center [804, 417] width 1293 height 781
click at [310, 547] on textarea "If your child does not attend Central Lee schools OR is not in 3rd-6th grade an…" at bounding box center [468, 538] width 567 height 119
drag, startPoint x: 310, startPoint y: 547, endPoint x: 135, endPoint y: 474, distance: 189.4
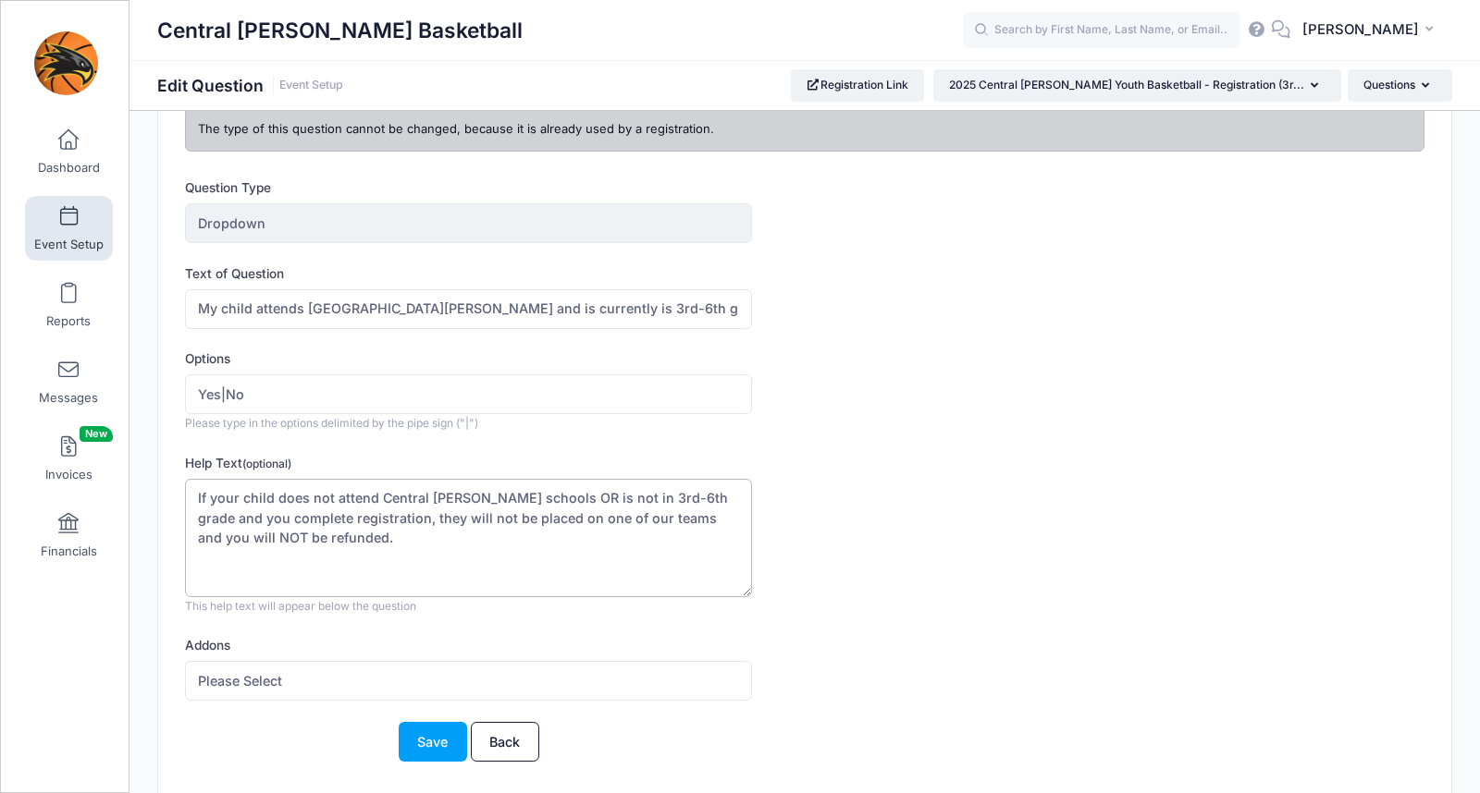
click at [135, 474] on div "This question is already assigned to 3 sessions. If you change the question, it…" at bounding box center [804, 417] width 1350 height 782
click at [1064, 563] on div "Help Text (optional) If your child does not attend Central Lee schools OR is no…" at bounding box center [752, 535] width 1134 height 162
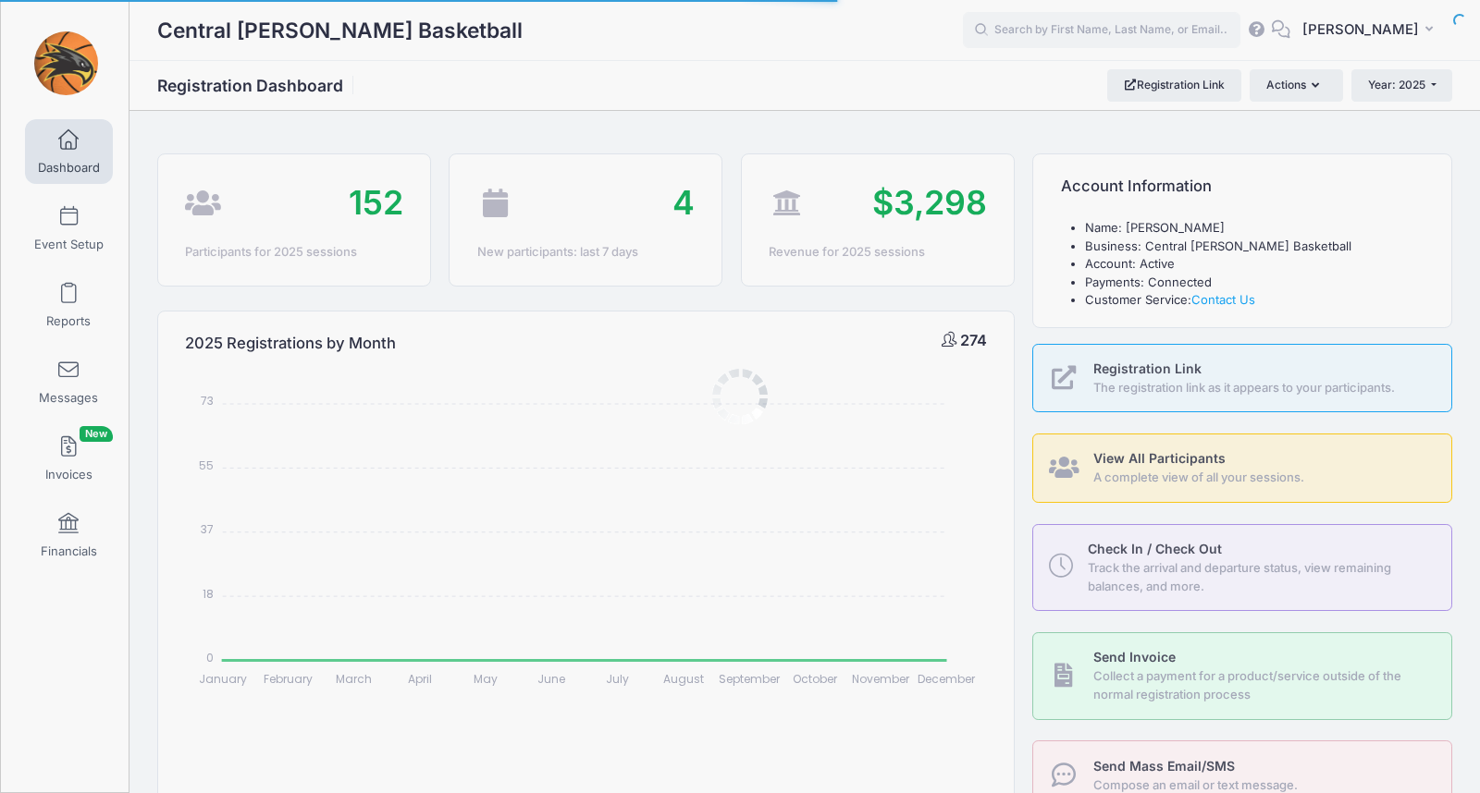
select select
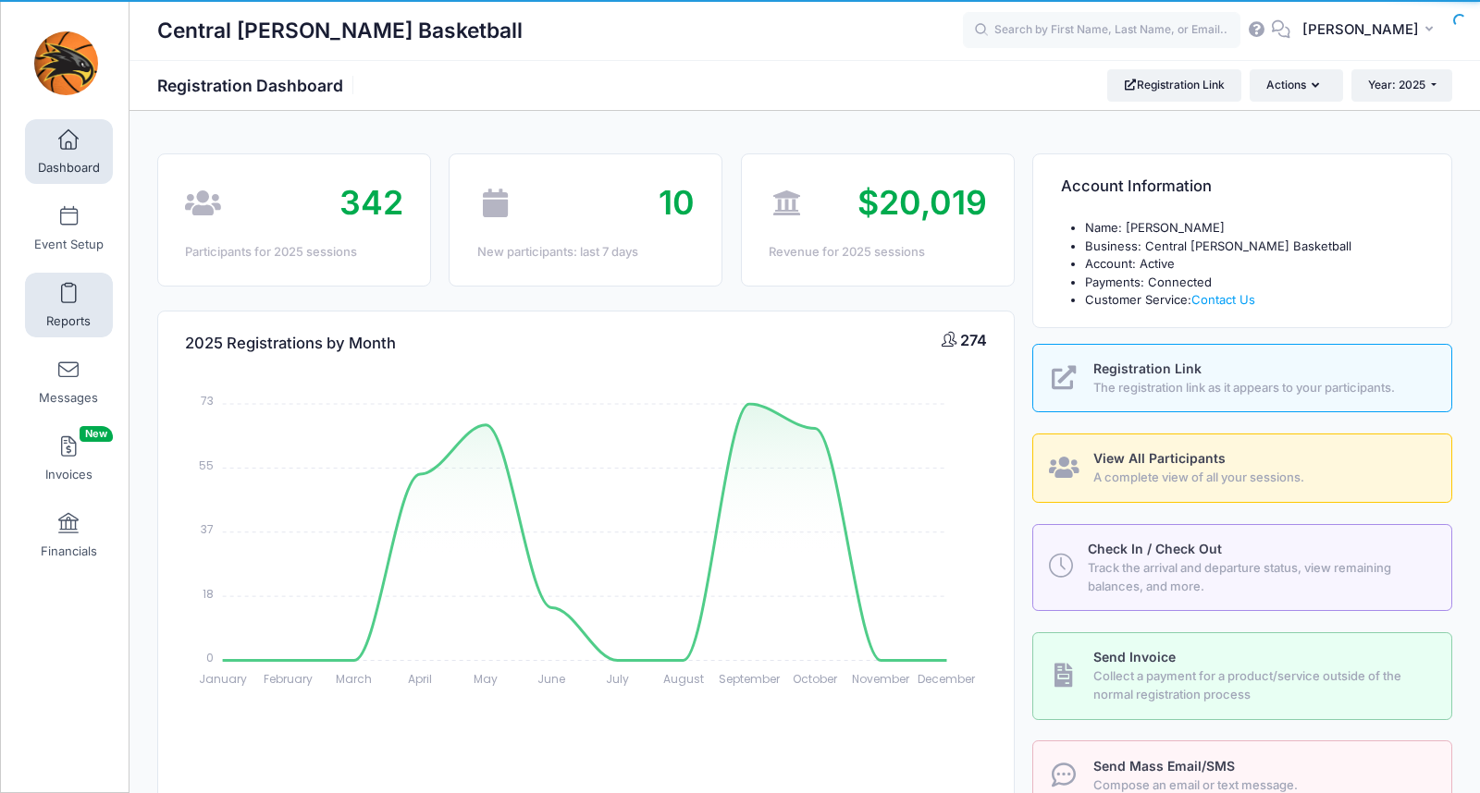
click at [53, 295] on link "Reports" at bounding box center [69, 305] width 88 height 65
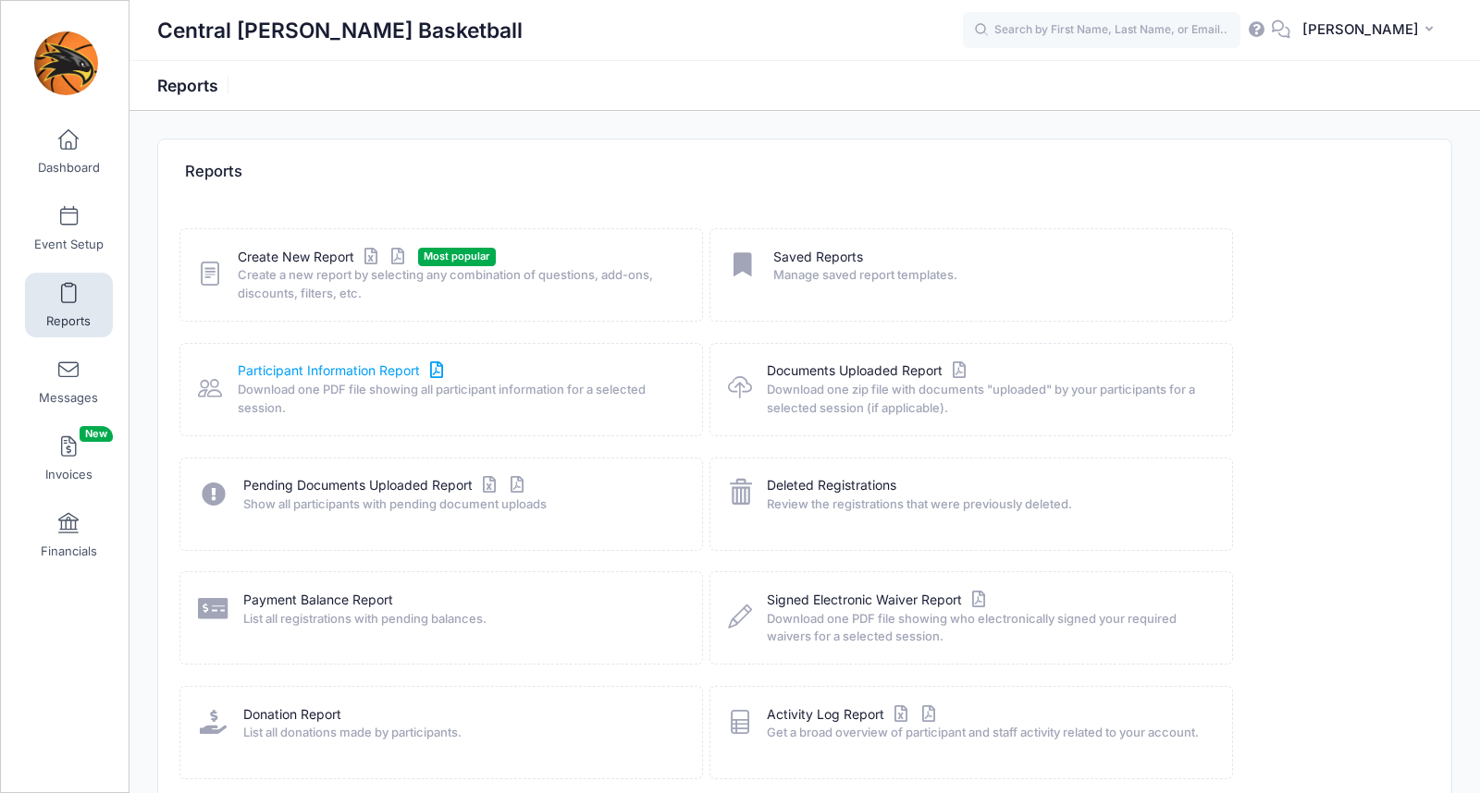
click at [345, 366] on link "Participant Information Report" at bounding box center [343, 371] width 210 height 19
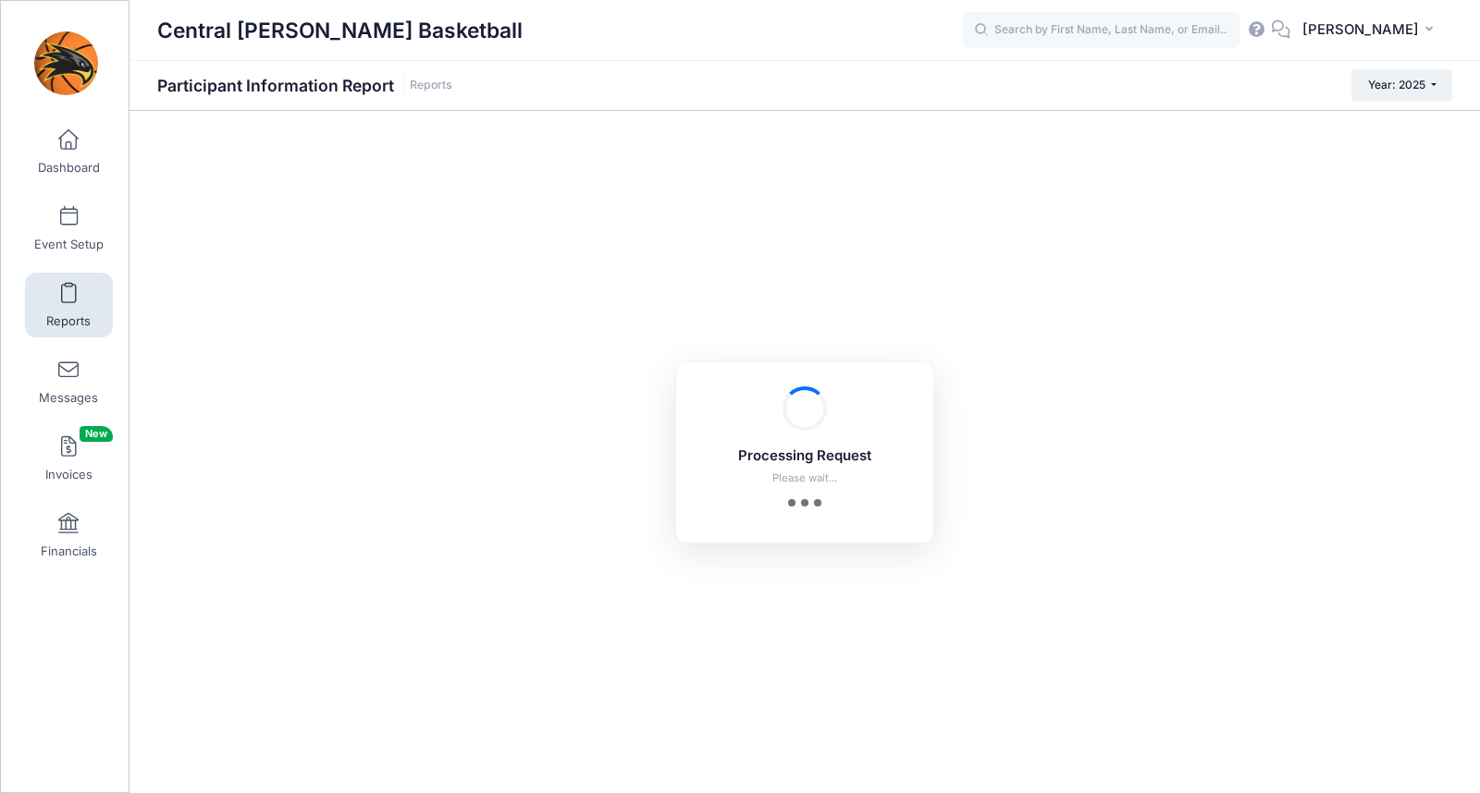
checkbox input "true"
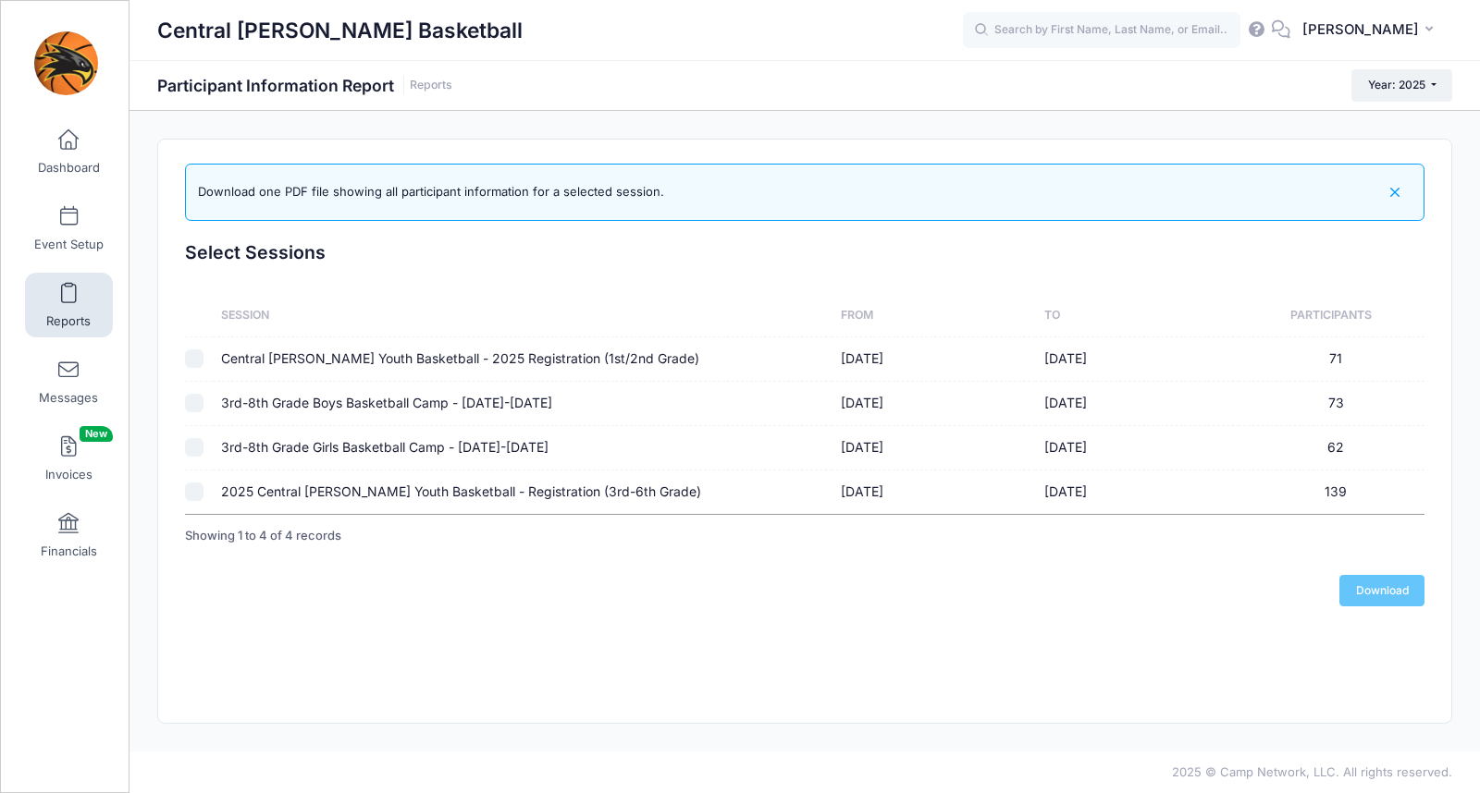
click at [457, 481] on td "2025 Central Lee Youth Basketball - Registration (3rd-6th Grade)" at bounding box center [523, 492] width 620 height 43
checkbox input "true"
click at [1405, 597] on link "Download" at bounding box center [1381, 590] width 85 height 31
click at [75, 308] on link "Reports" at bounding box center [69, 305] width 88 height 65
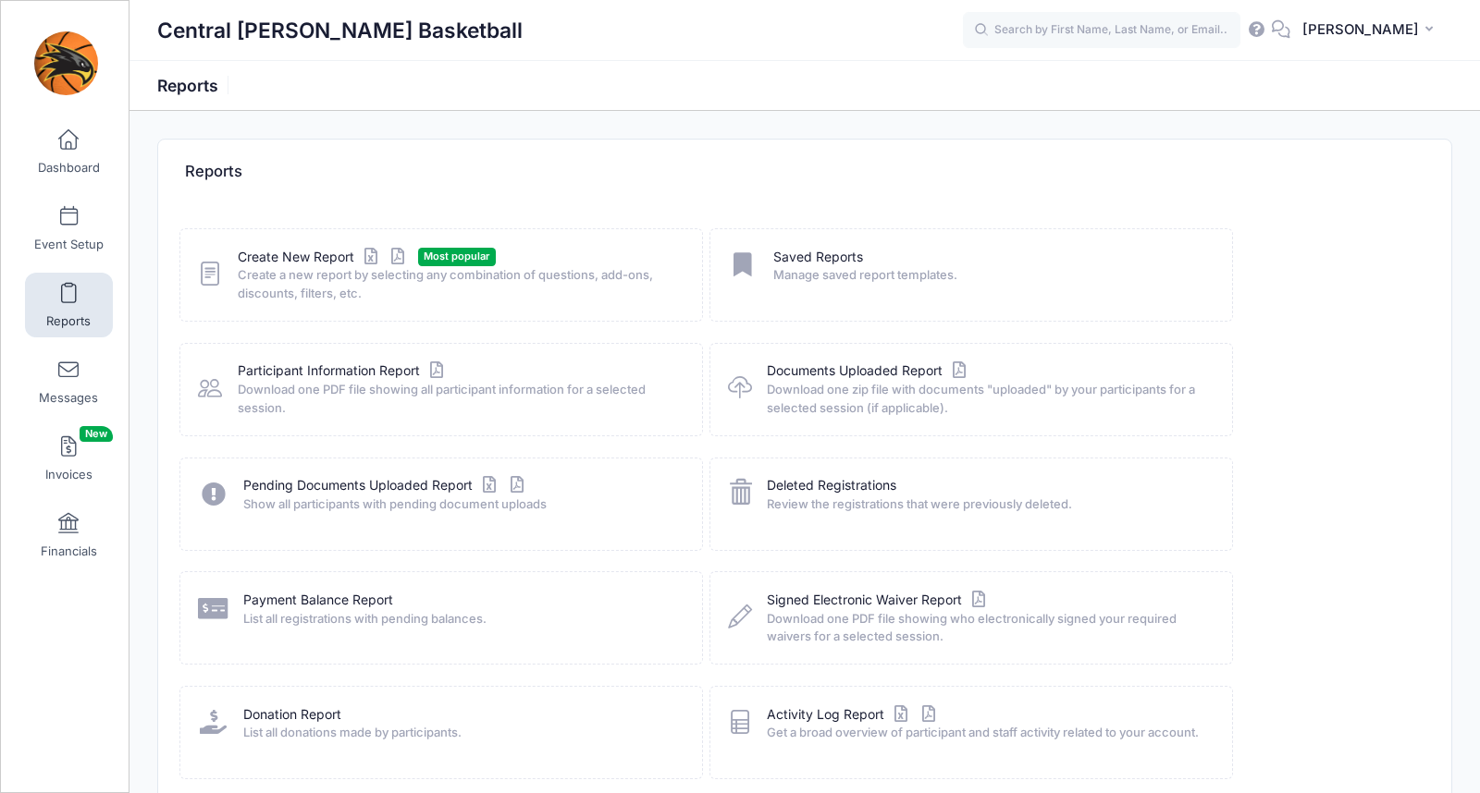
click at [315, 267] on span "Create a new report by selecting any combination of questions, add-ons, discoun…" at bounding box center [458, 284] width 441 height 36
click at [308, 258] on link "Create New Report" at bounding box center [324, 257] width 172 height 19
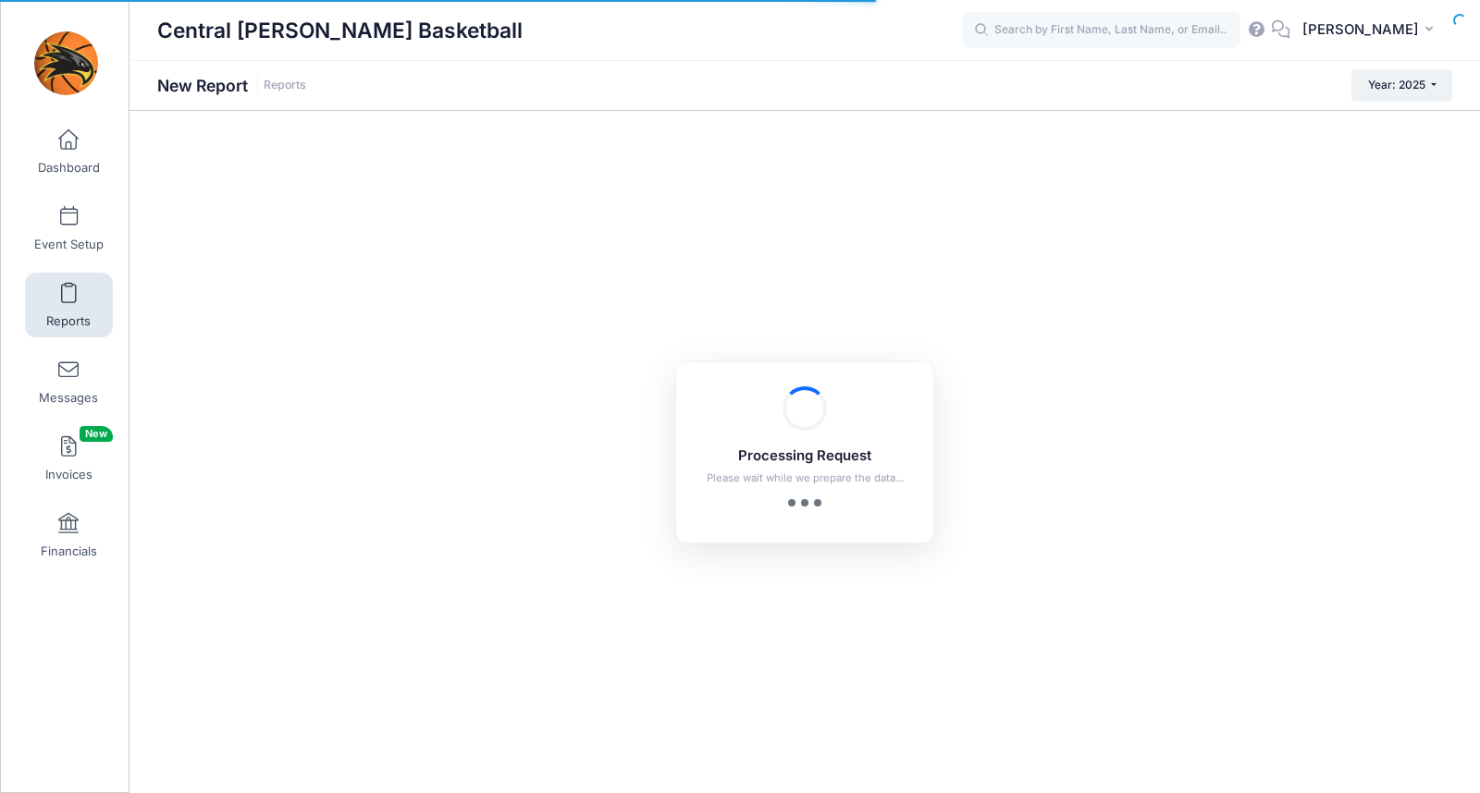
checkbox input "true"
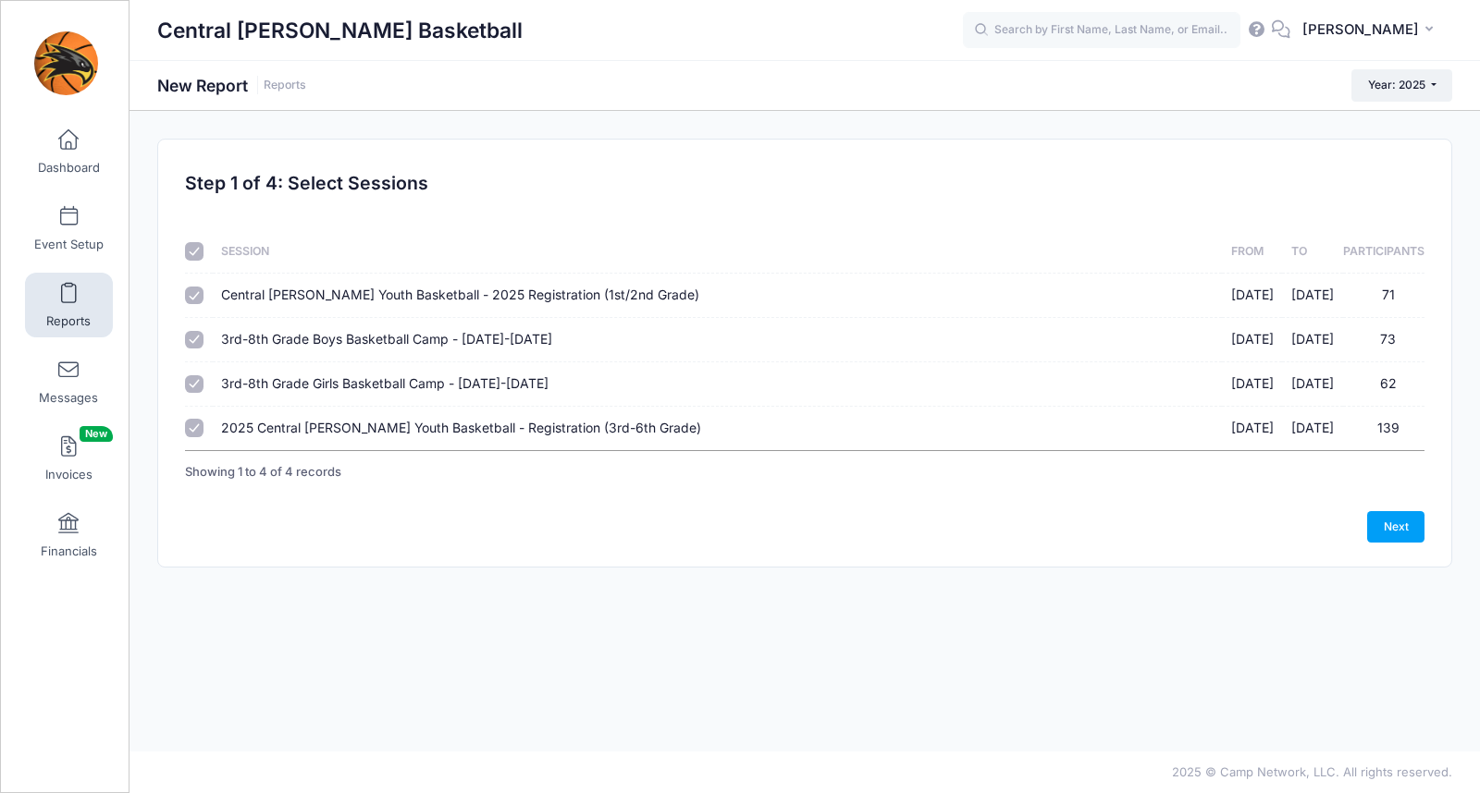
click at [199, 259] on input "checkbox" at bounding box center [194, 251] width 18 height 18
checkbox input "false"
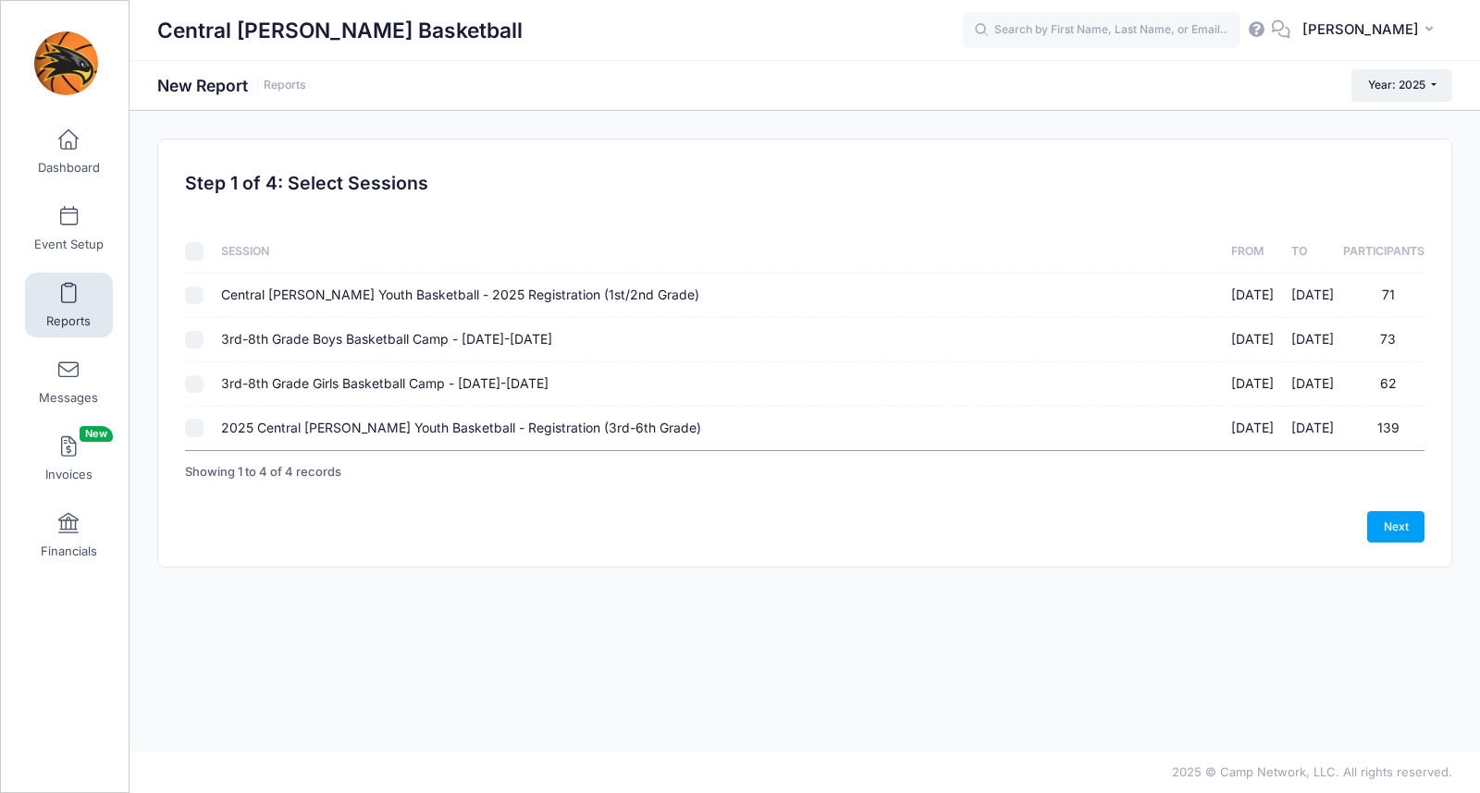
drag, startPoint x: 348, startPoint y: 426, endPoint x: 763, endPoint y: 474, distance: 418.0
click at [348, 426] on span "2025 Central [PERSON_NAME] Youth Basketball - Registration (3rd-6th Grade)" at bounding box center [461, 428] width 480 height 16
click at [203, 426] on input "2025 Central Lee Youth Basketball - Registration (3rd-6th Grade) 10/20/2025 - 1…" at bounding box center [194, 428] width 18 height 18
checkbox input "true"
click at [1398, 518] on link "Next" at bounding box center [1395, 526] width 57 height 31
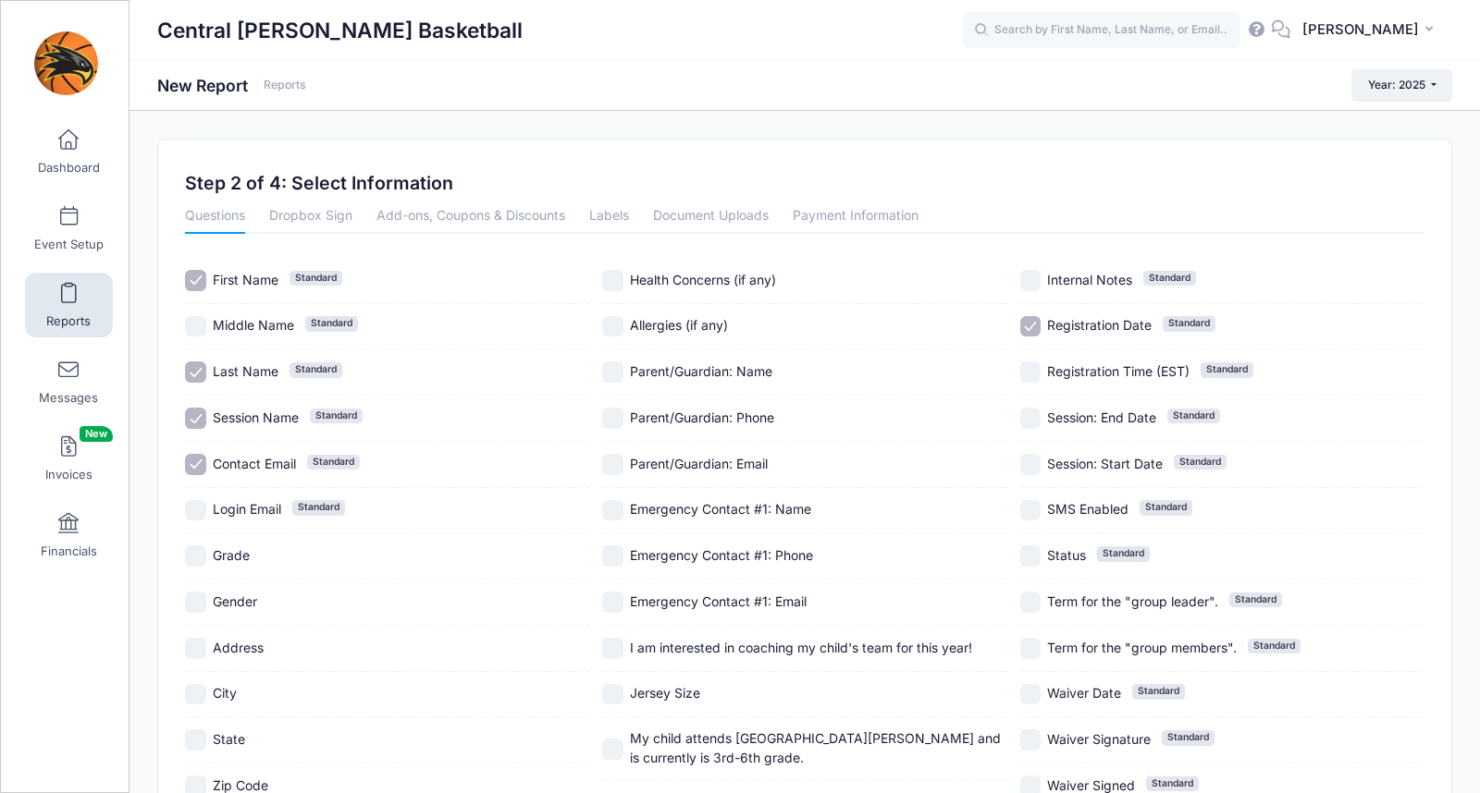
click at [249, 464] on span "Contact Email" at bounding box center [254, 464] width 83 height 16
checkbox input "false"
drag, startPoint x: 238, startPoint y: 411, endPoint x: 246, endPoint y: 454, distance: 44.3
click at [238, 411] on span "Session Name" at bounding box center [256, 418] width 86 height 16
checkbox input "false"
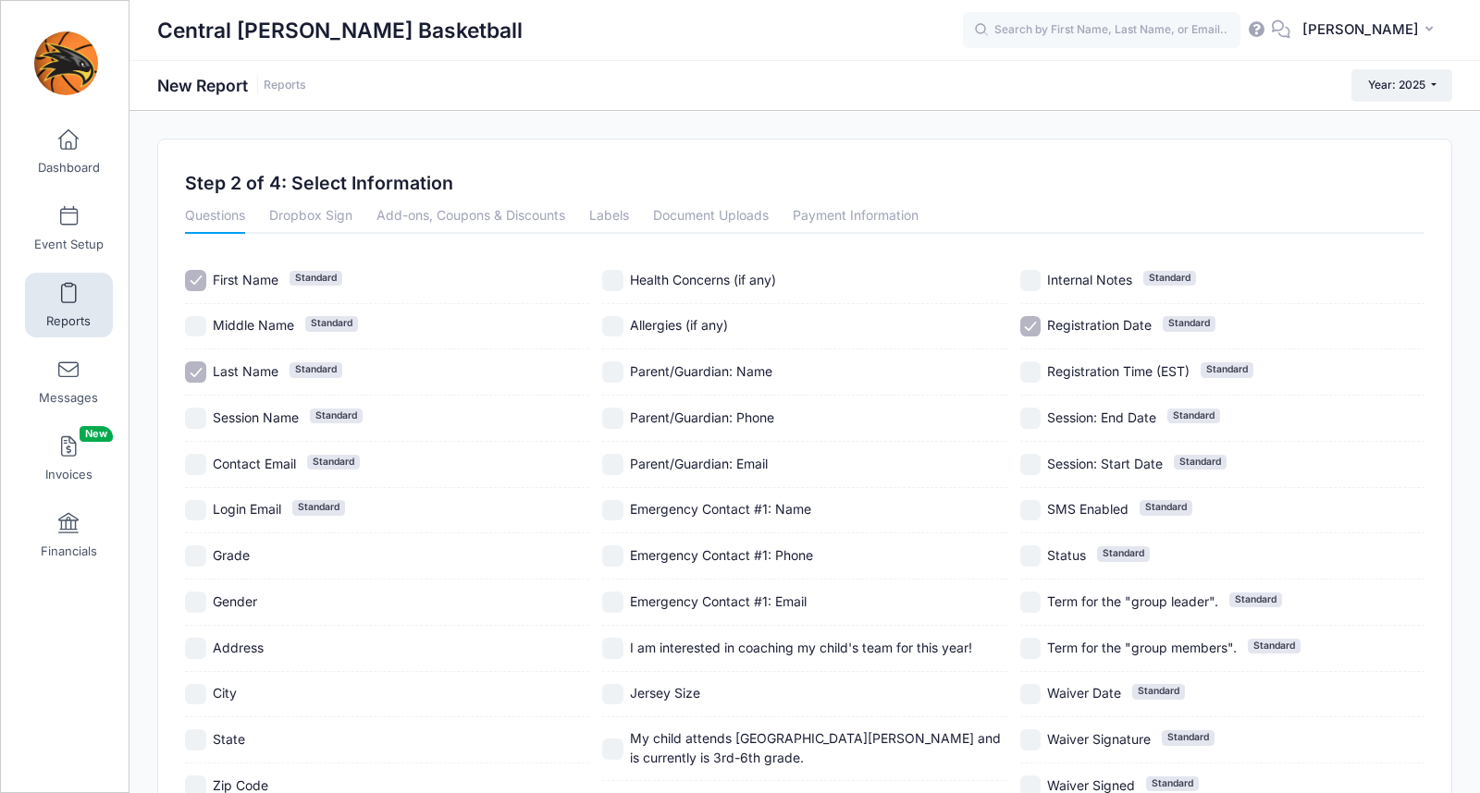
click at [235, 551] on span "Grade" at bounding box center [231, 555] width 37 height 16
checkbox input "true"
click at [226, 602] on span "Gender" at bounding box center [235, 602] width 44 height 16
checkbox input "true"
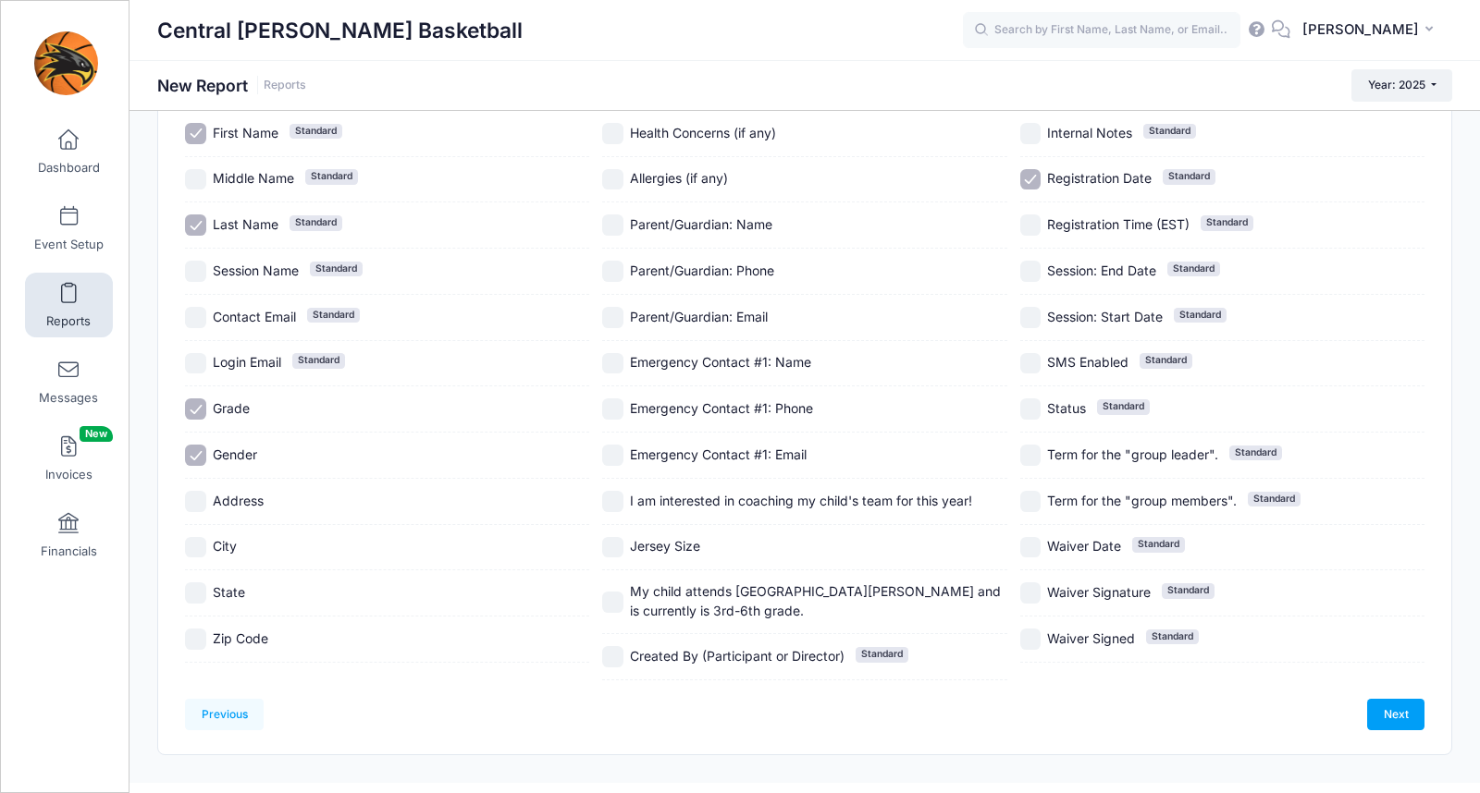
scroll to position [111, 0]
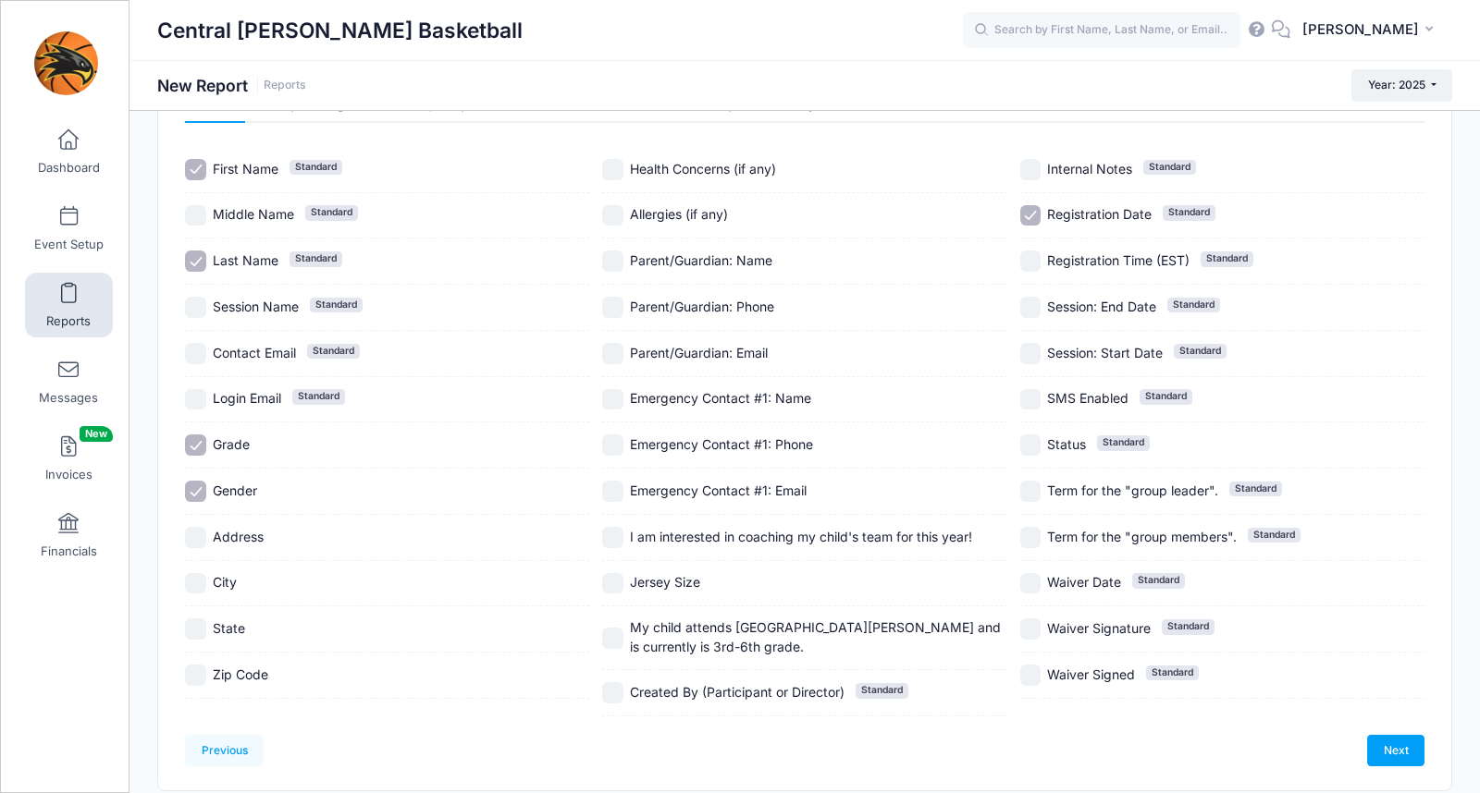
click at [664, 301] on span "Parent/Guardian: Phone" at bounding box center [702, 307] width 144 height 16
checkbox input "true"
click at [668, 356] on span "Parent/Guardian: Email" at bounding box center [699, 353] width 138 height 16
checkbox input "true"
click at [1032, 221] on input "Registration Date Standard" at bounding box center [1030, 215] width 21 height 21
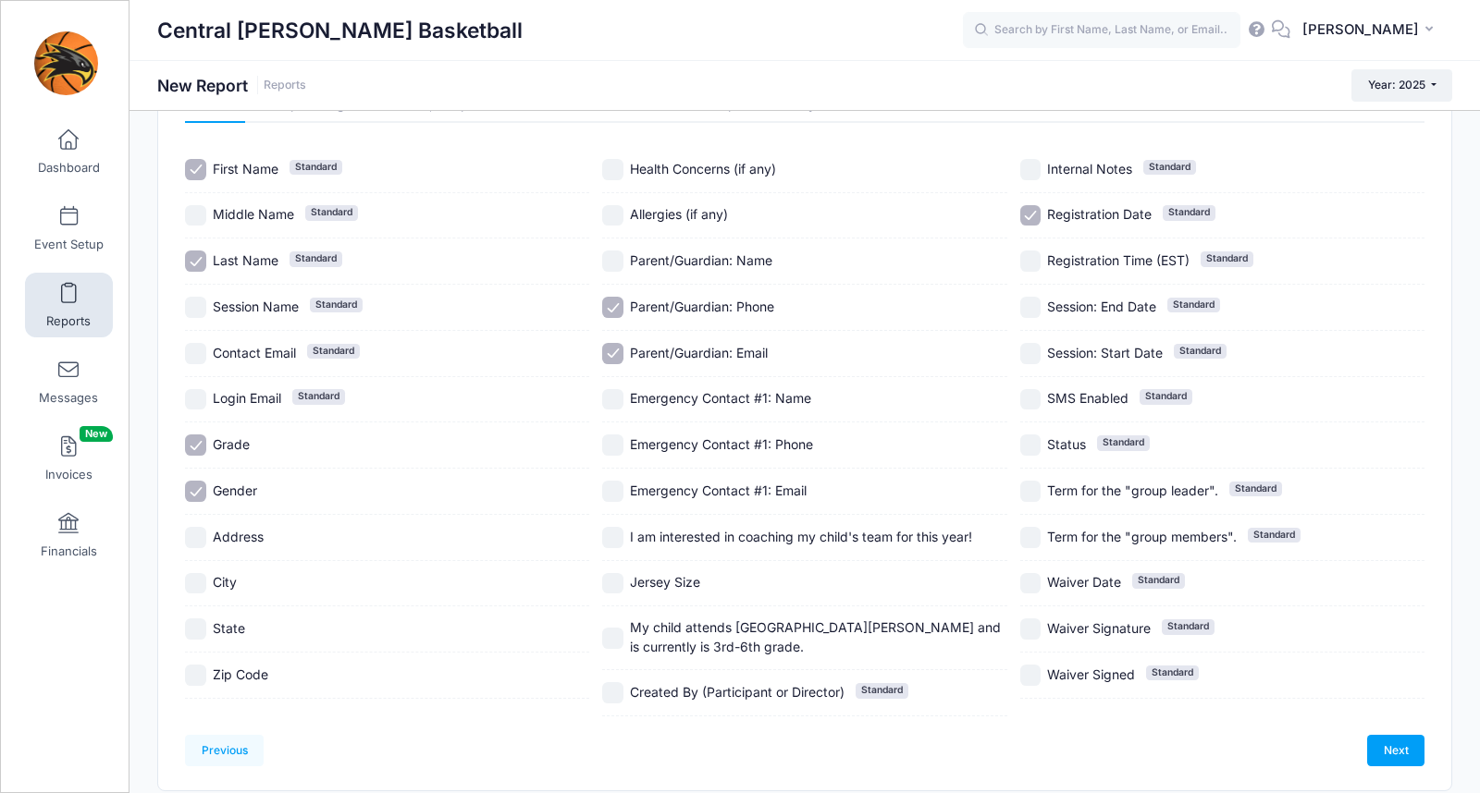
checkbox input "false"
click at [1387, 747] on link "Next" at bounding box center [1395, 750] width 57 height 31
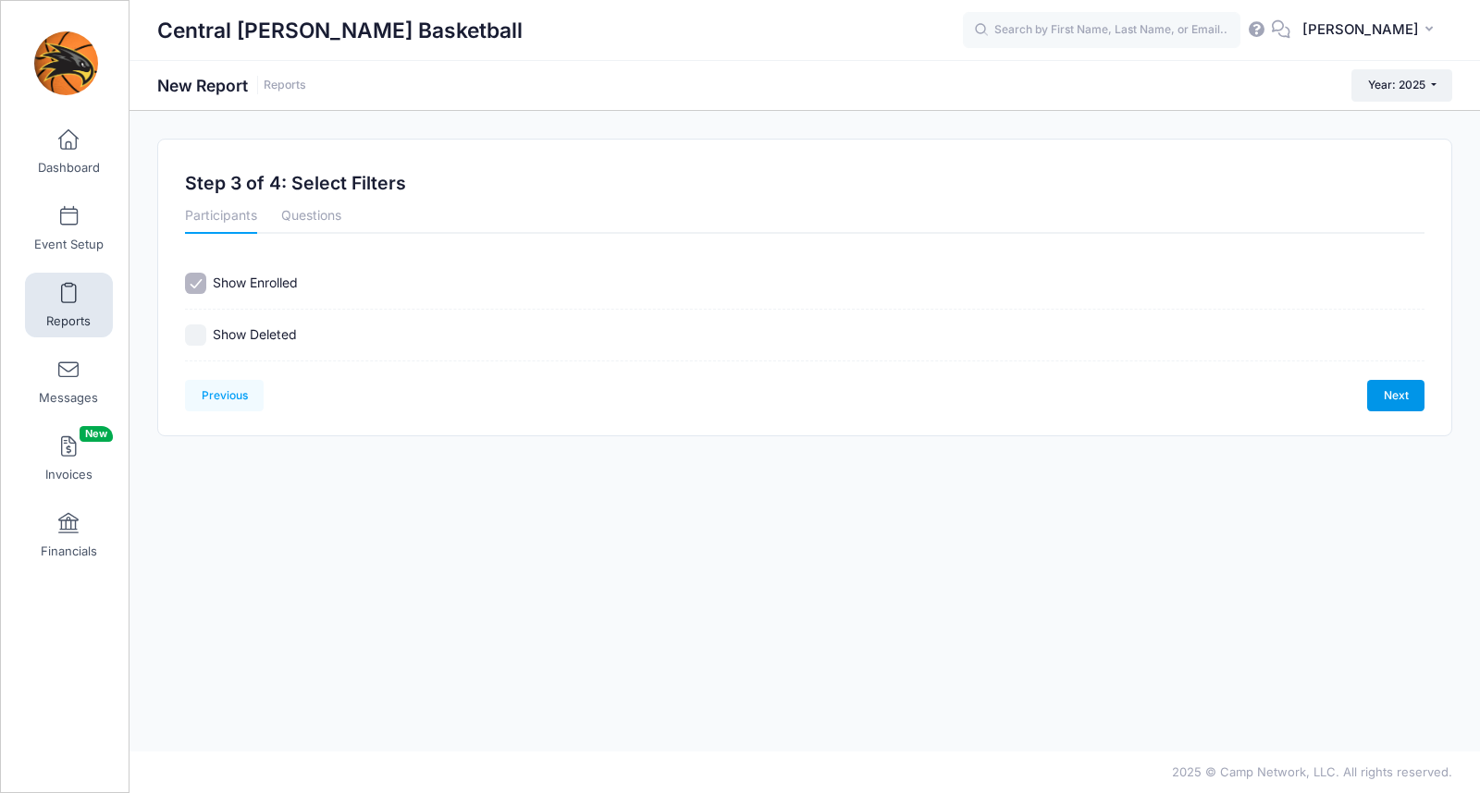
click at [1379, 401] on link "Next" at bounding box center [1395, 395] width 57 height 31
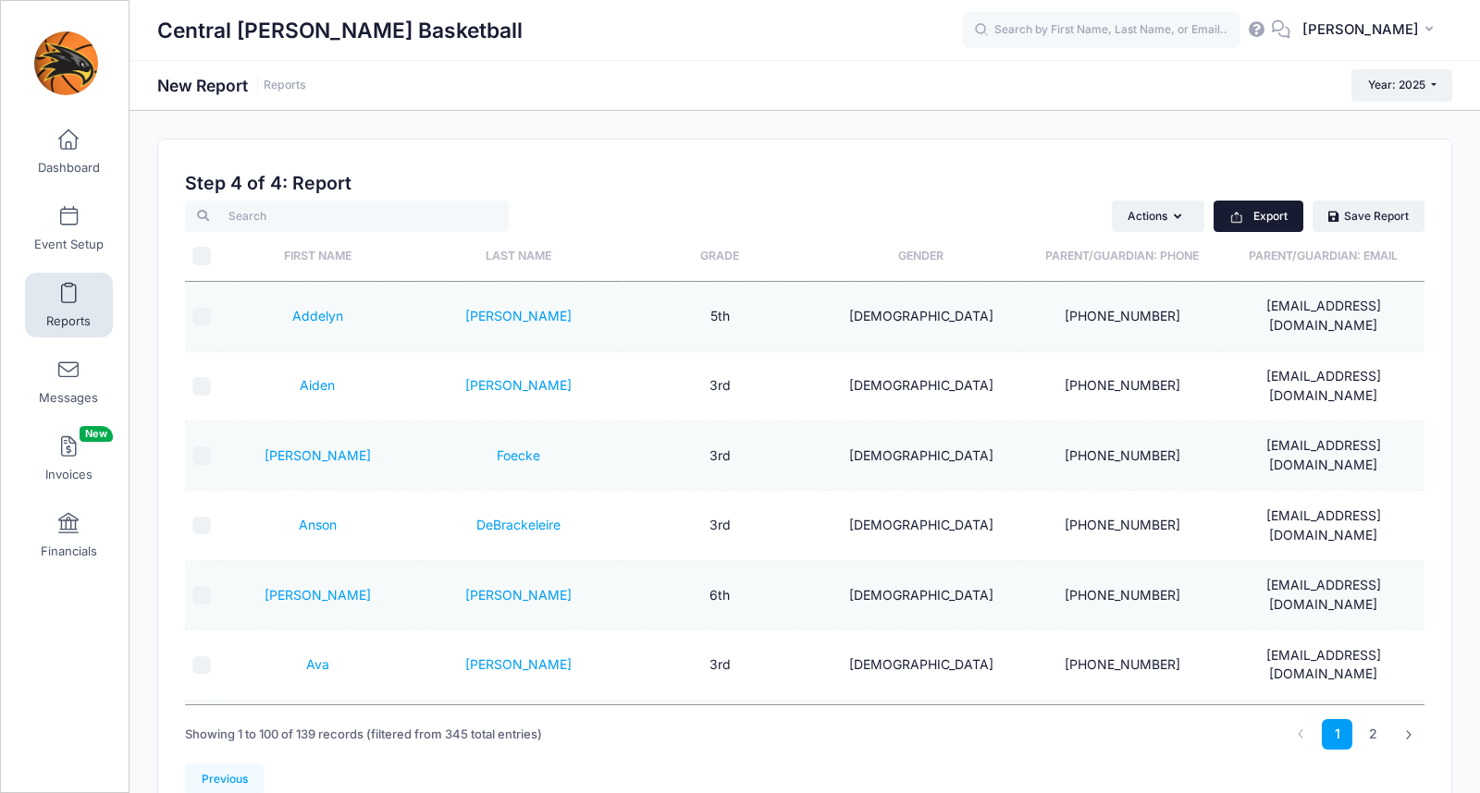
click at [1261, 217] on button "Export" at bounding box center [1258, 216] width 90 height 31
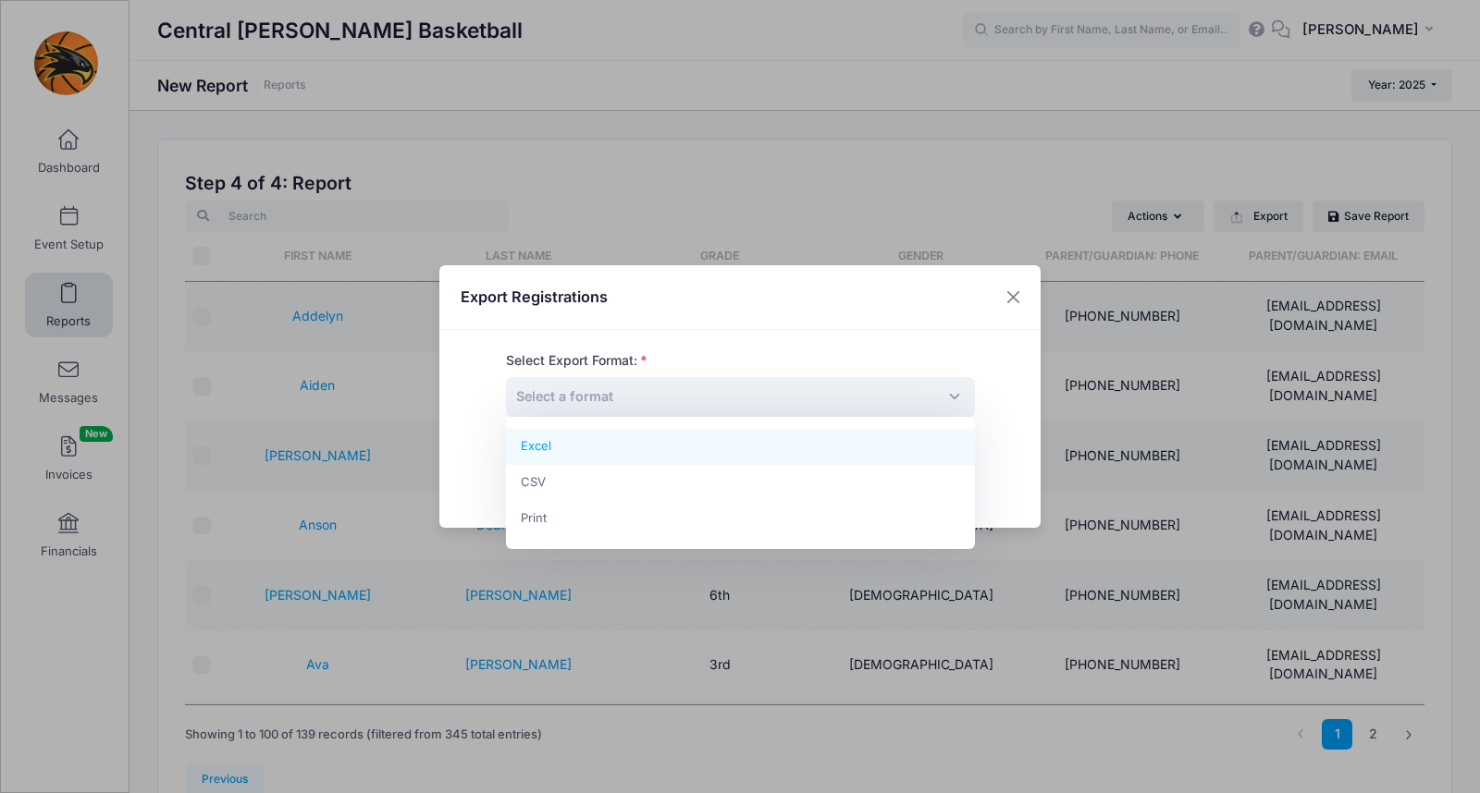
click at [574, 403] on span "Select a format" at bounding box center [564, 396] width 97 height 16
select select "excel"
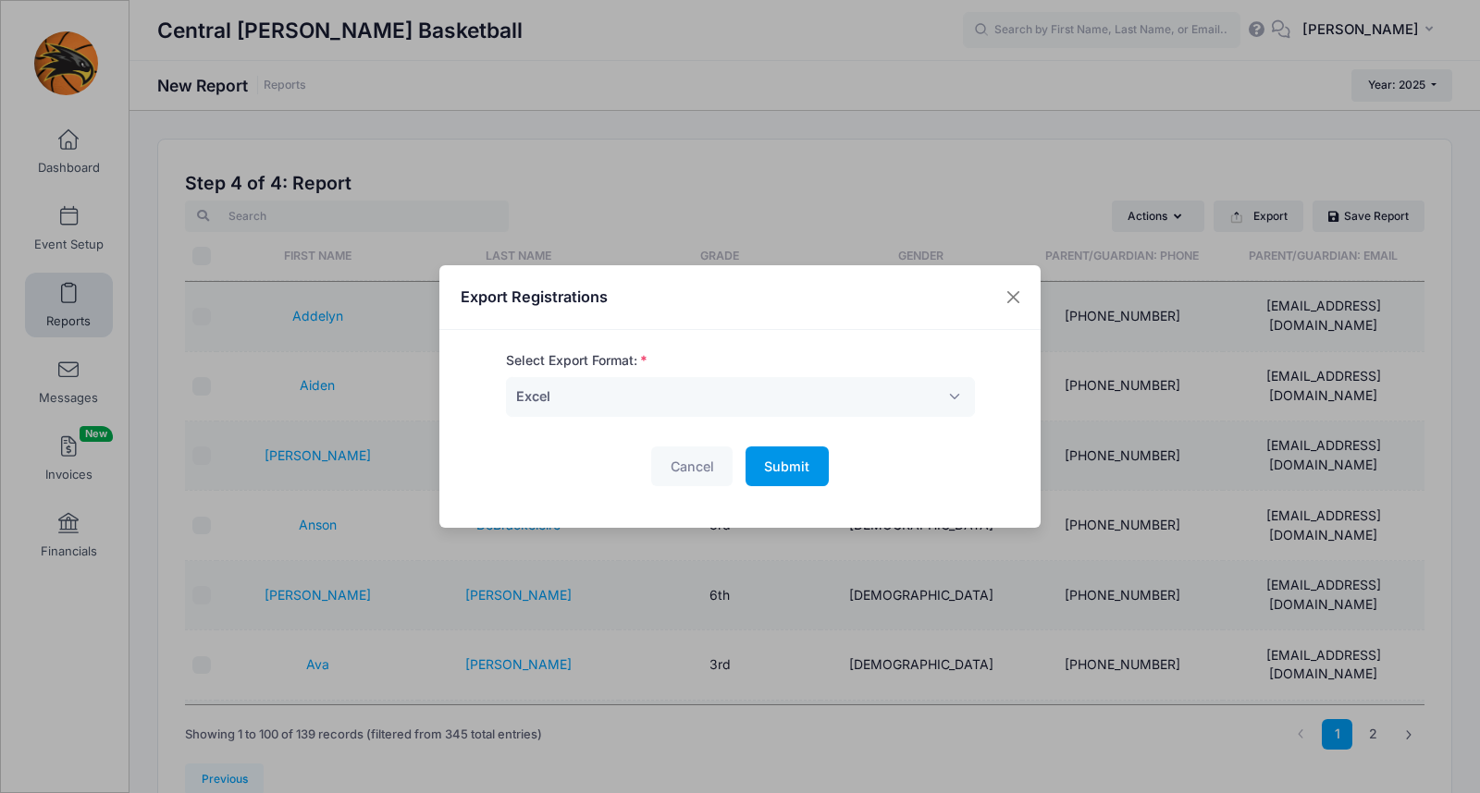
click at [792, 473] on span "Submit" at bounding box center [786, 467] width 45 height 16
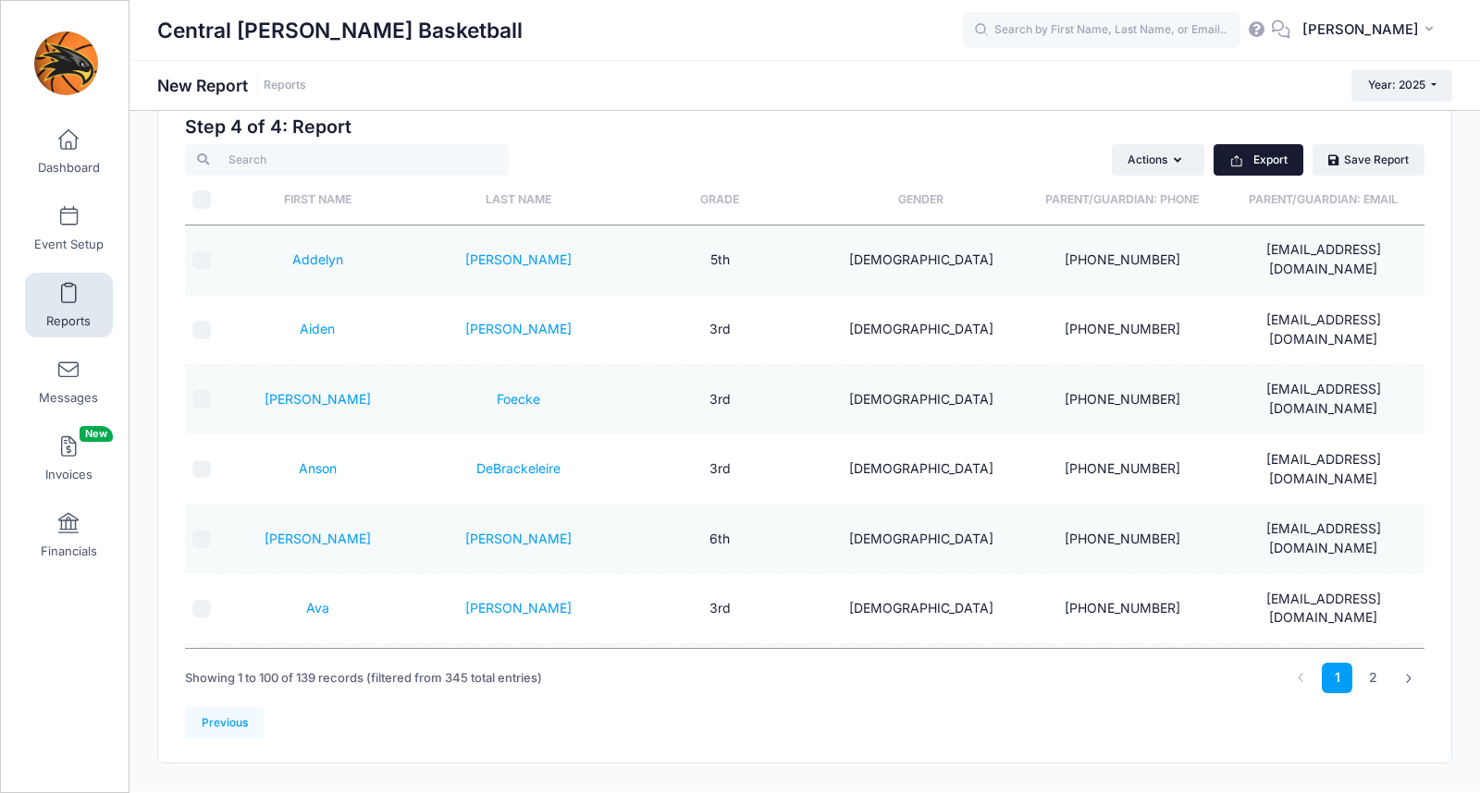
scroll to position [3, 0]
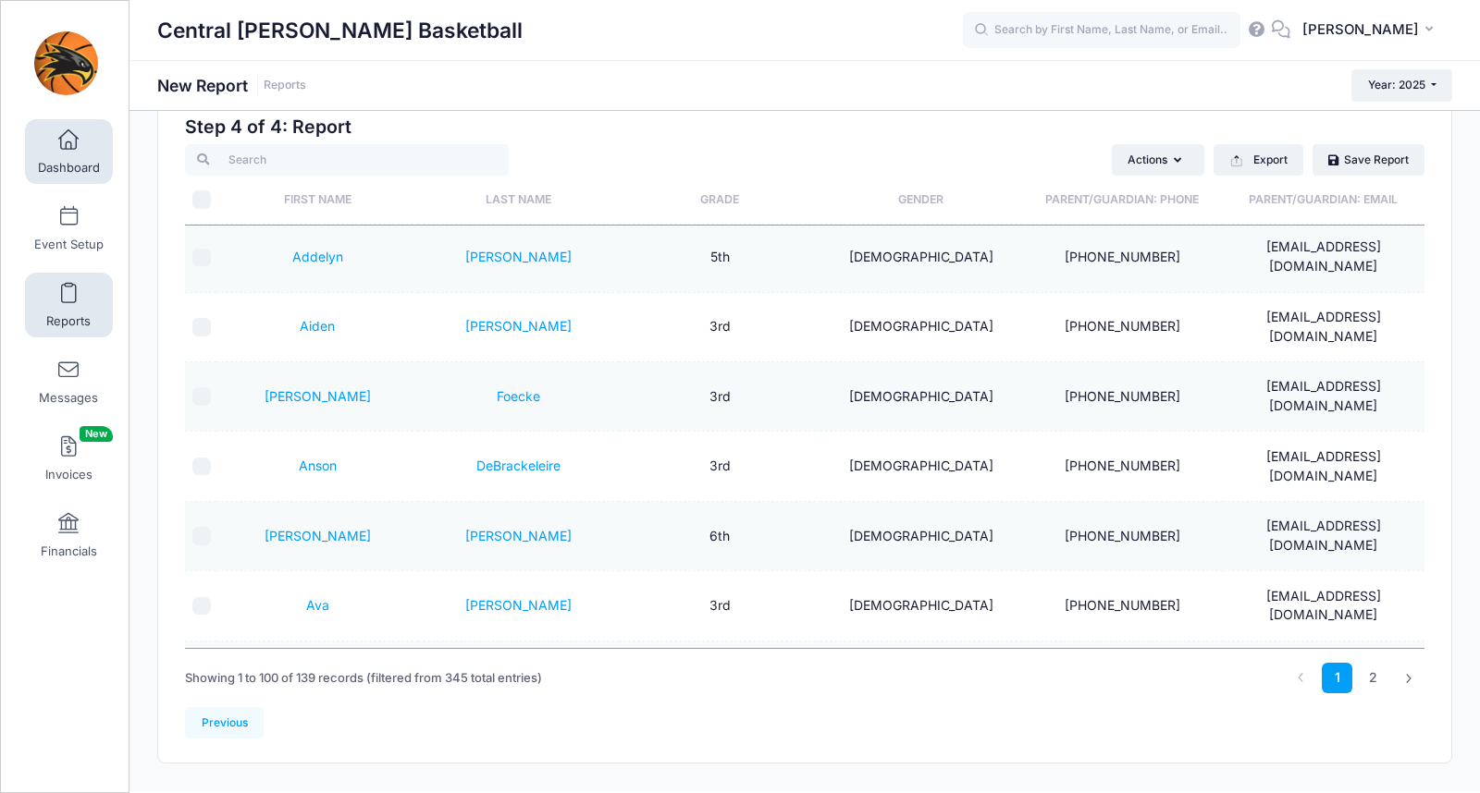
click at [68, 145] on span at bounding box center [68, 140] width 0 height 20
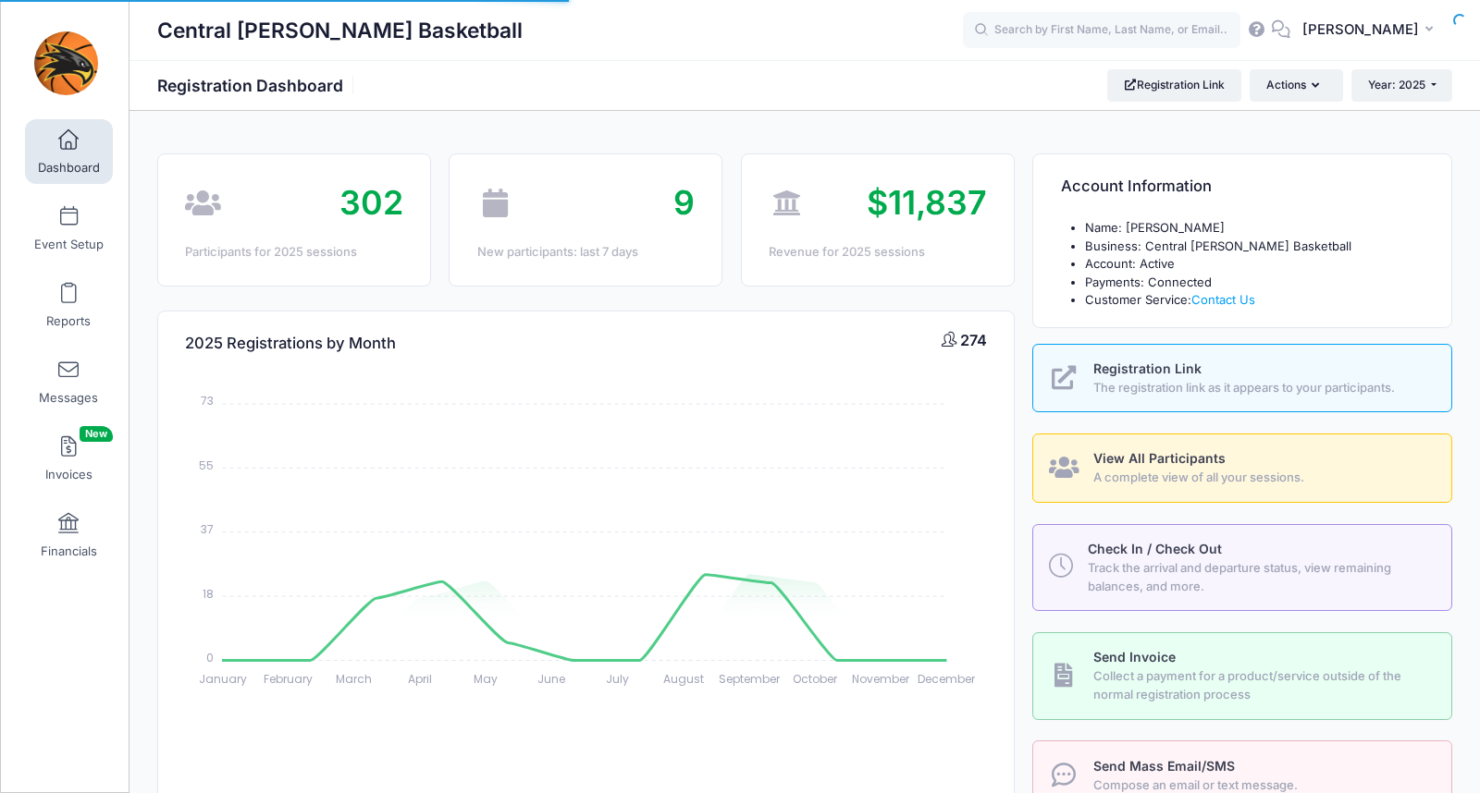
select select
